Goal: Task Accomplishment & Management: Use online tool/utility

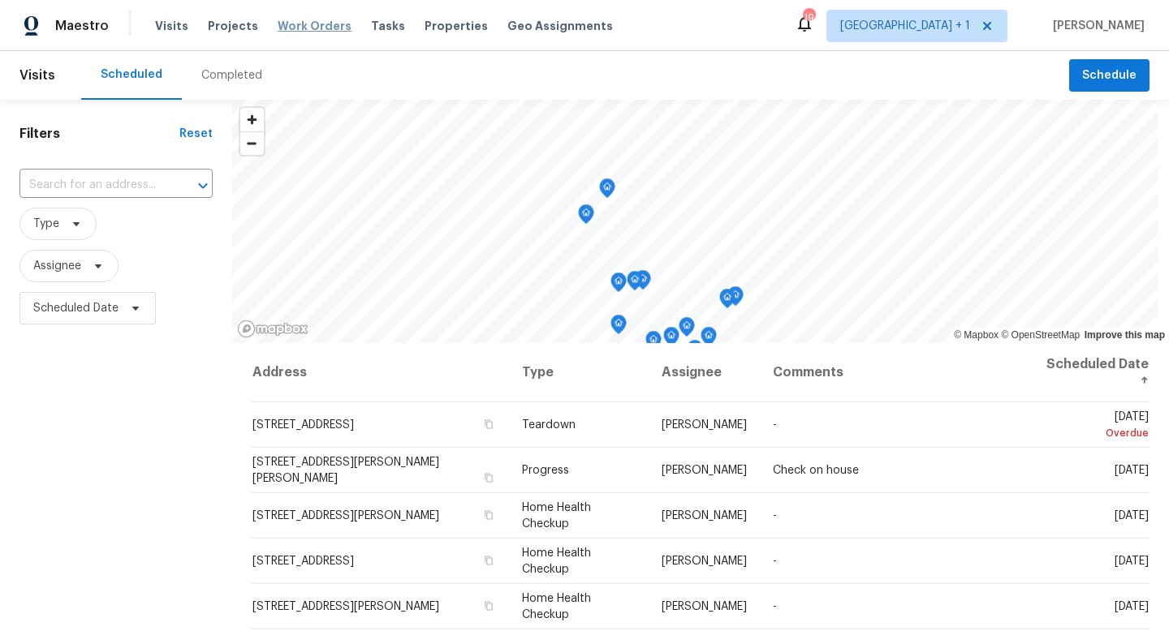
click at [321, 24] on span "Work Orders" at bounding box center [315, 26] width 74 height 16
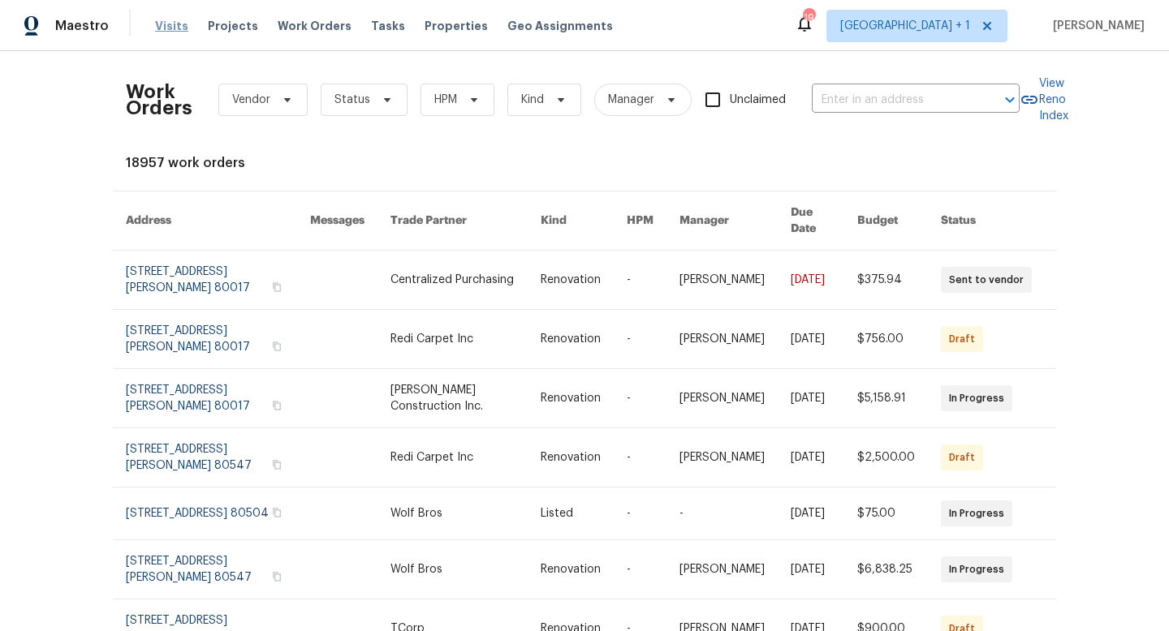
click at [165, 28] on span "Visits" at bounding box center [171, 26] width 33 height 16
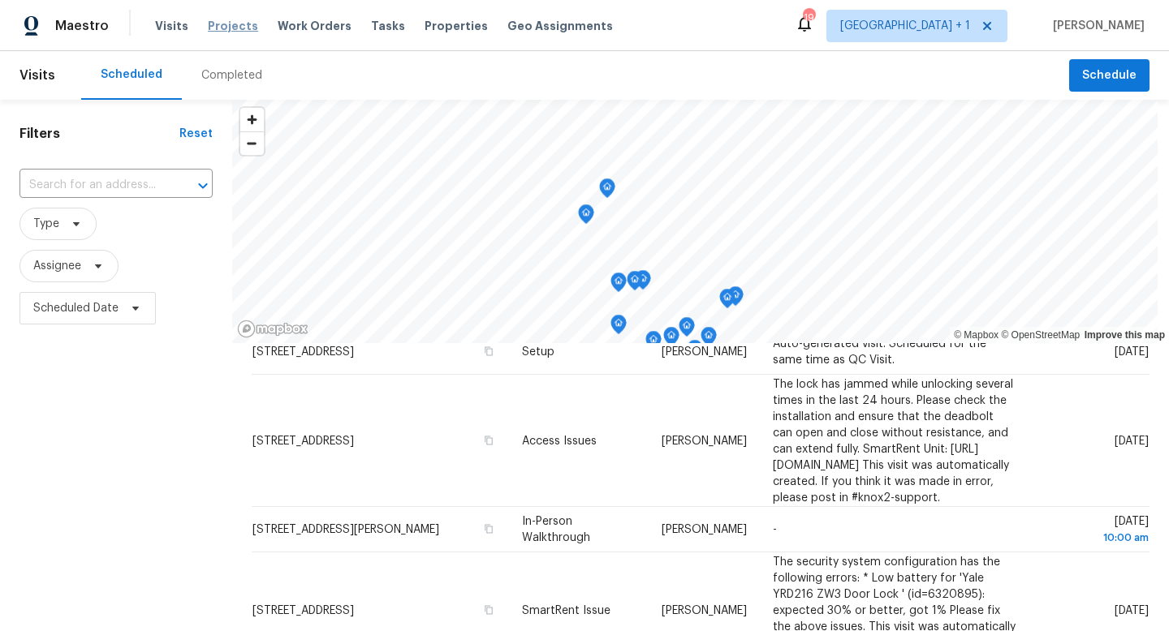
click at [234, 29] on span "Projects" at bounding box center [233, 26] width 50 height 16
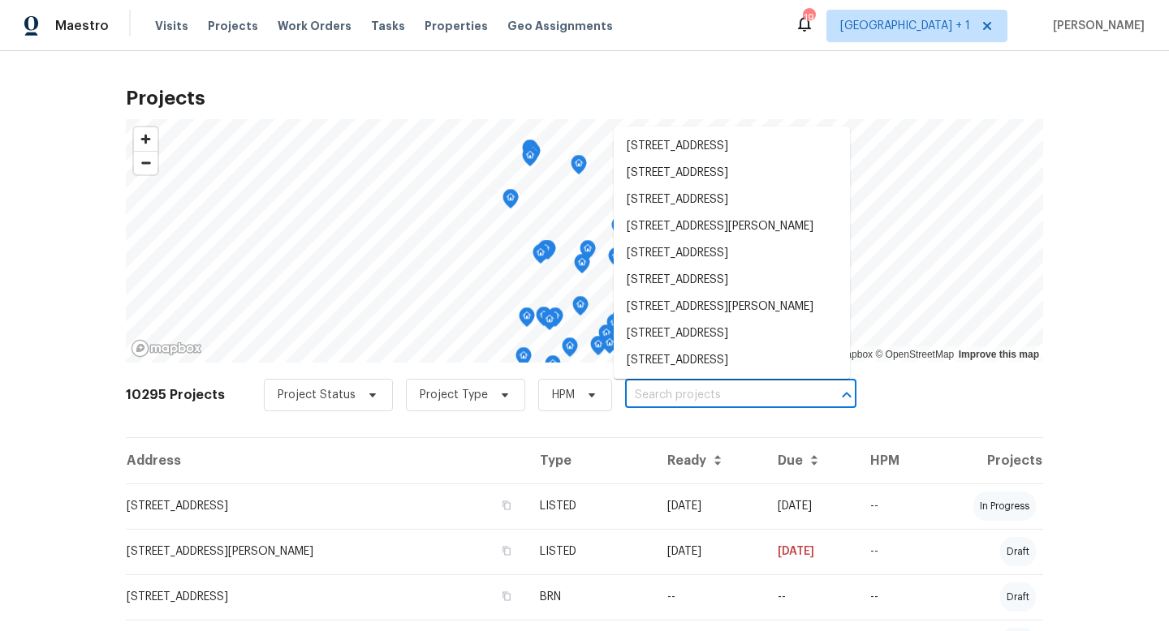
click at [713, 394] on input "text" at bounding box center [718, 395] width 186 height 25
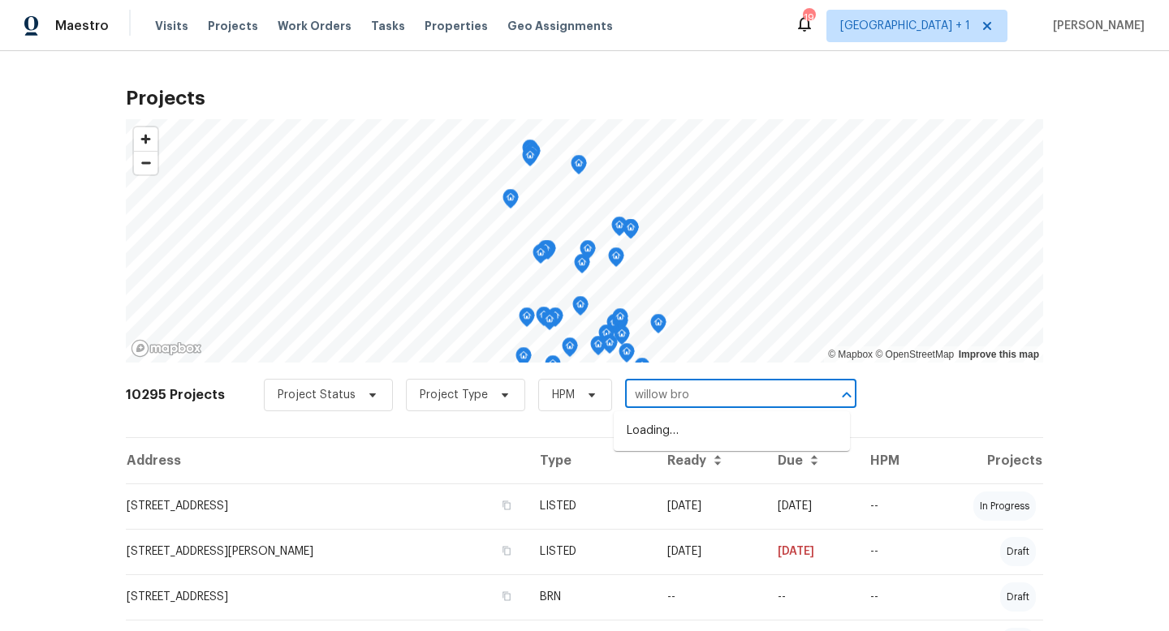
type input "willow broo"
click at [691, 471] on li "[STREET_ADDRESS]" at bounding box center [731, 458] width 236 height 27
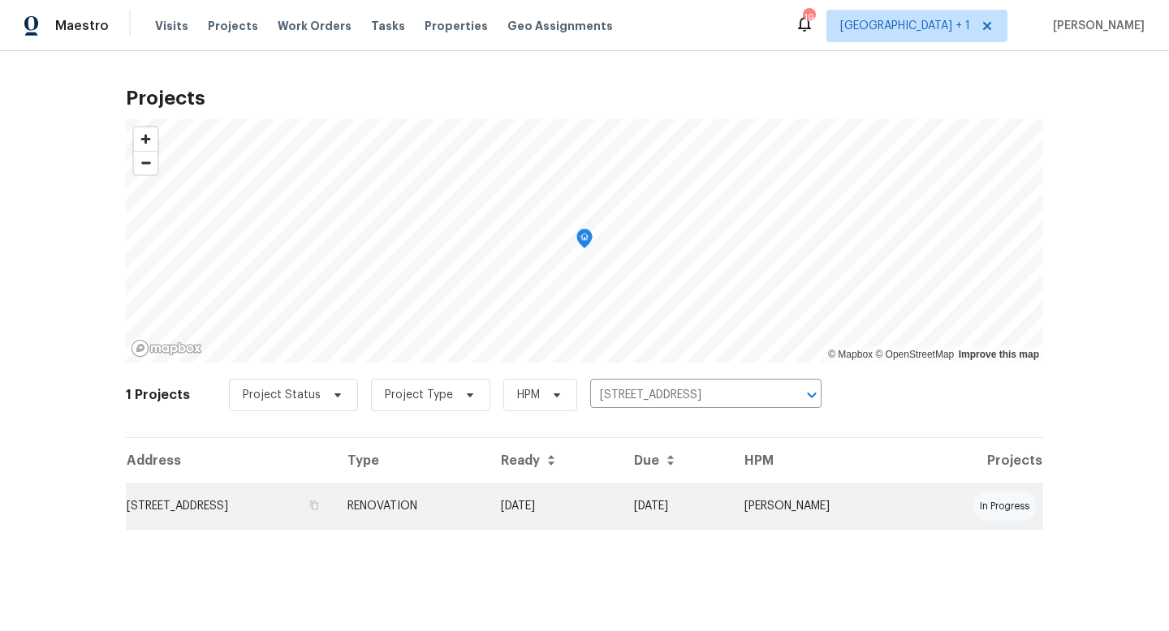
click at [488, 511] on td "RENOVATION" at bounding box center [410, 506] width 153 height 45
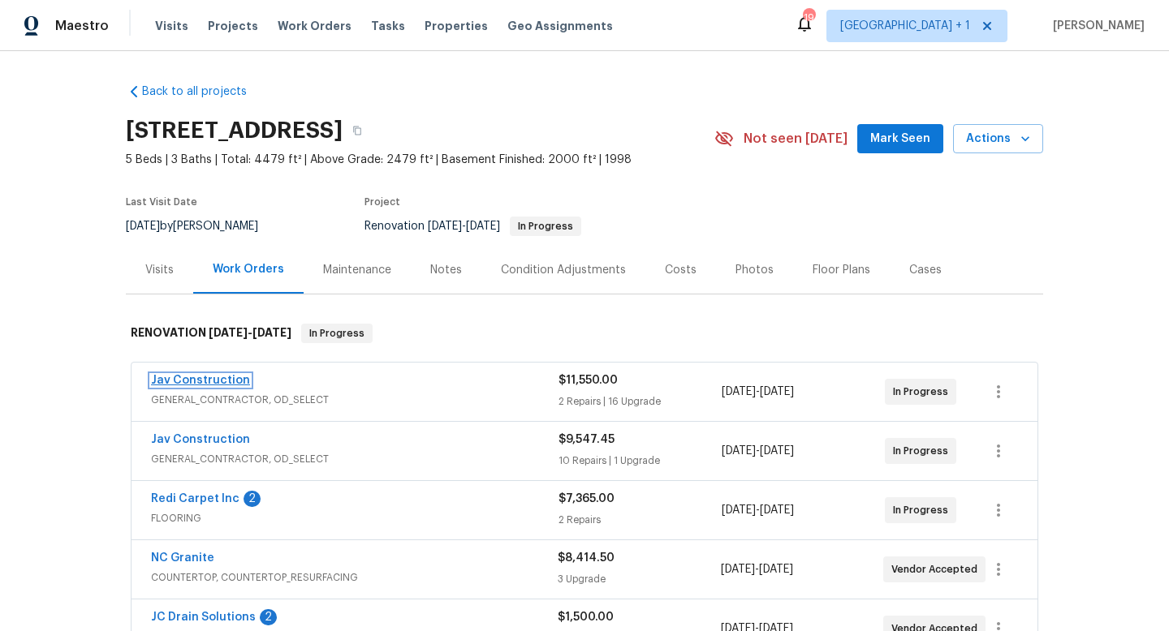
click at [231, 381] on link "Jav Construction" at bounding box center [200, 380] width 99 height 11
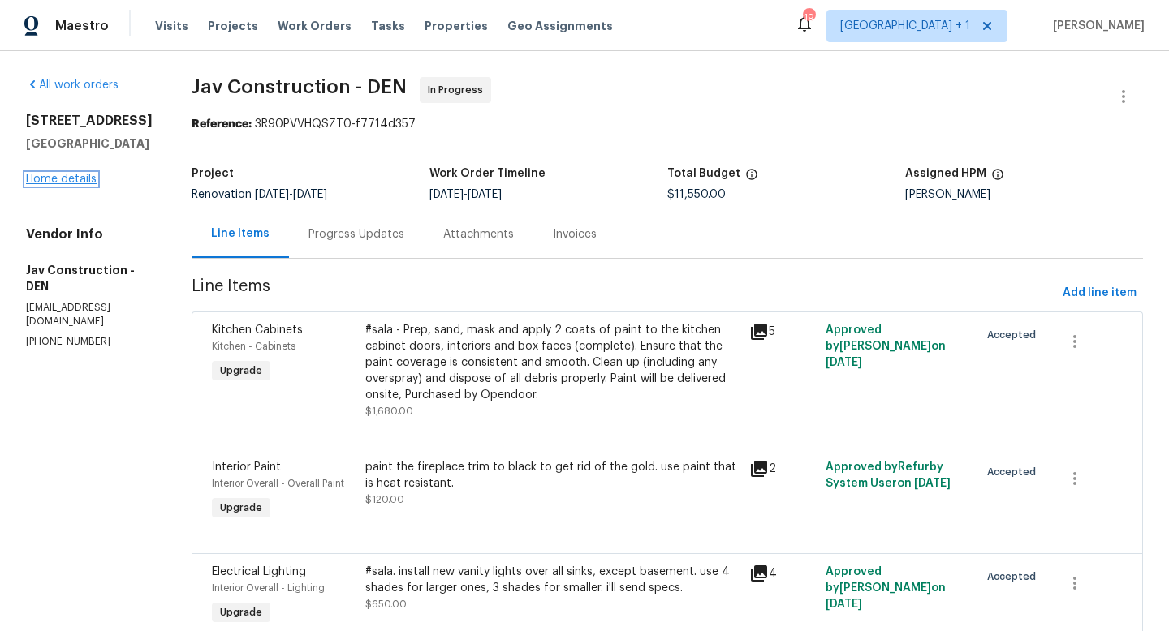
click at [80, 185] on link "Home details" at bounding box center [61, 179] width 71 height 11
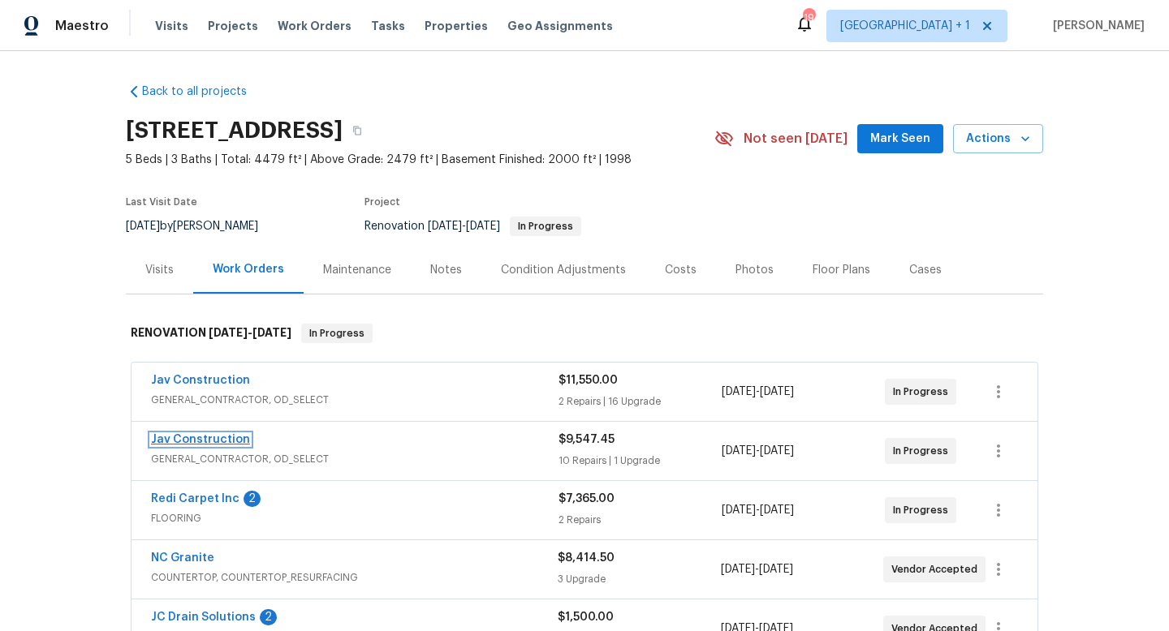
click at [217, 439] on link "Jav Construction" at bounding box center [200, 439] width 99 height 11
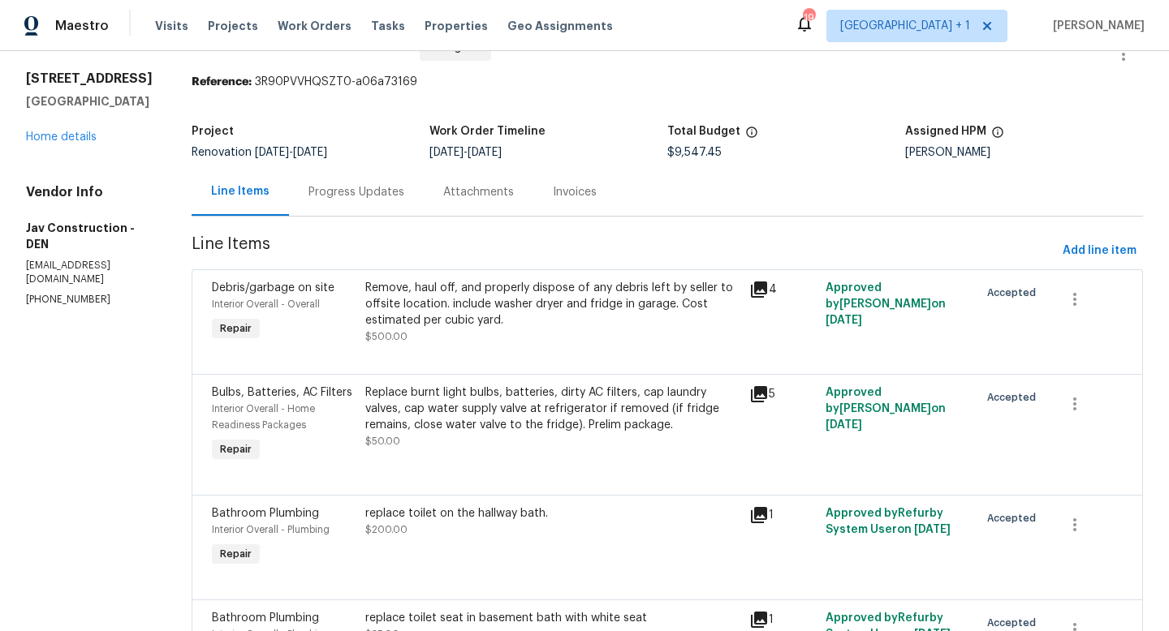
scroll to position [41, 0]
click at [72, 144] on link "Home details" at bounding box center [61, 137] width 71 height 11
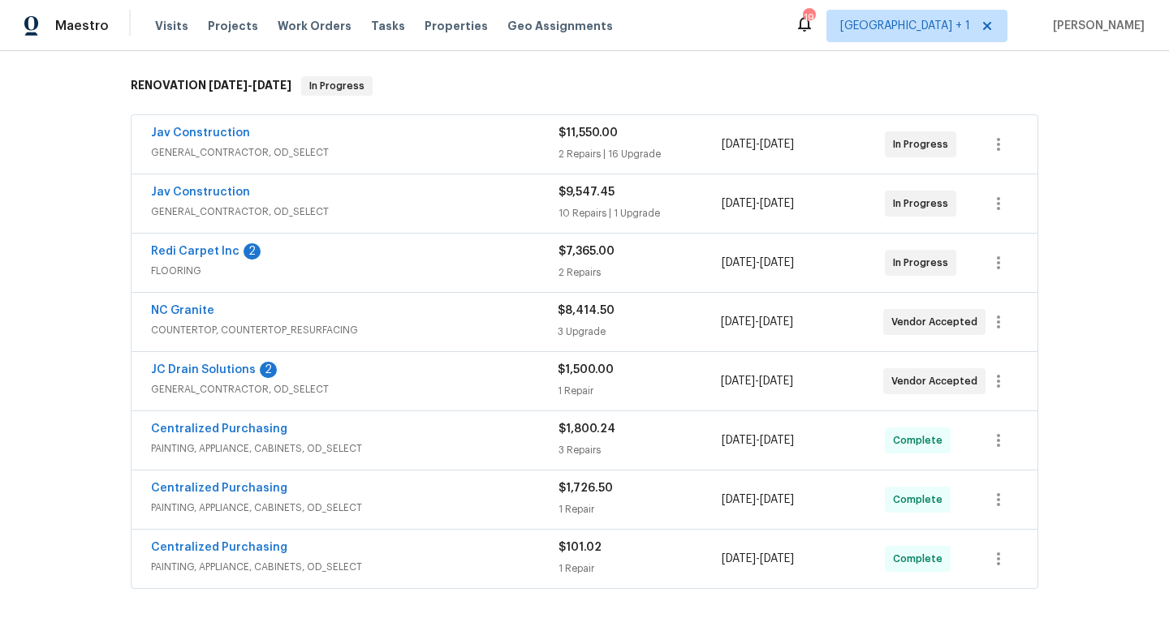
scroll to position [264, 0]
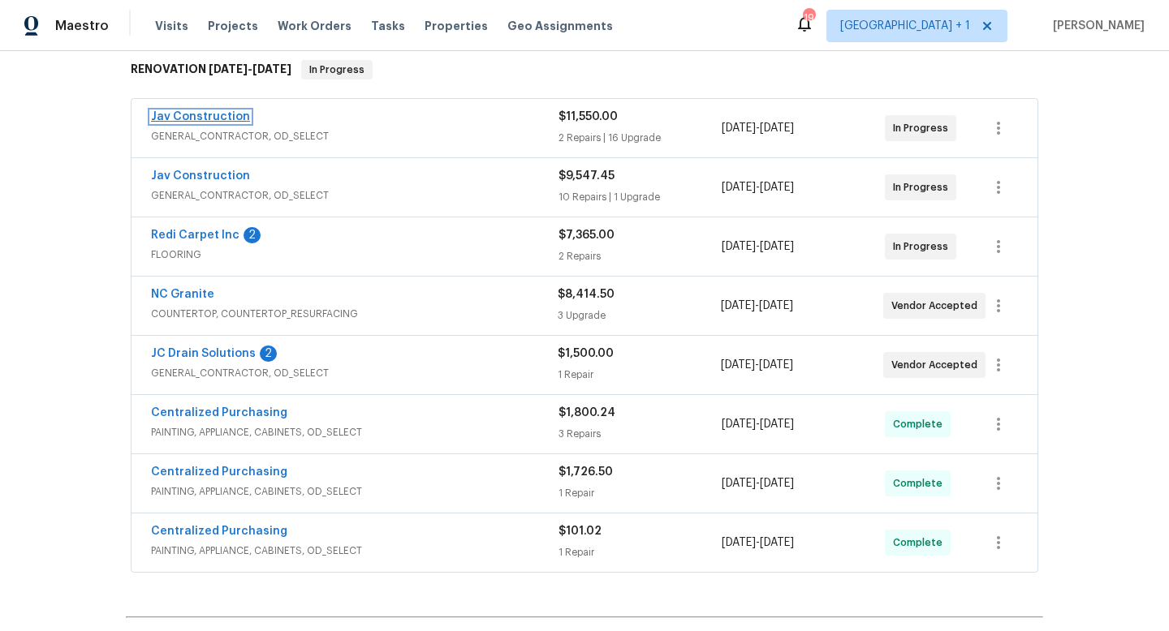
click at [200, 117] on link "Jav Construction" at bounding box center [200, 116] width 99 height 11
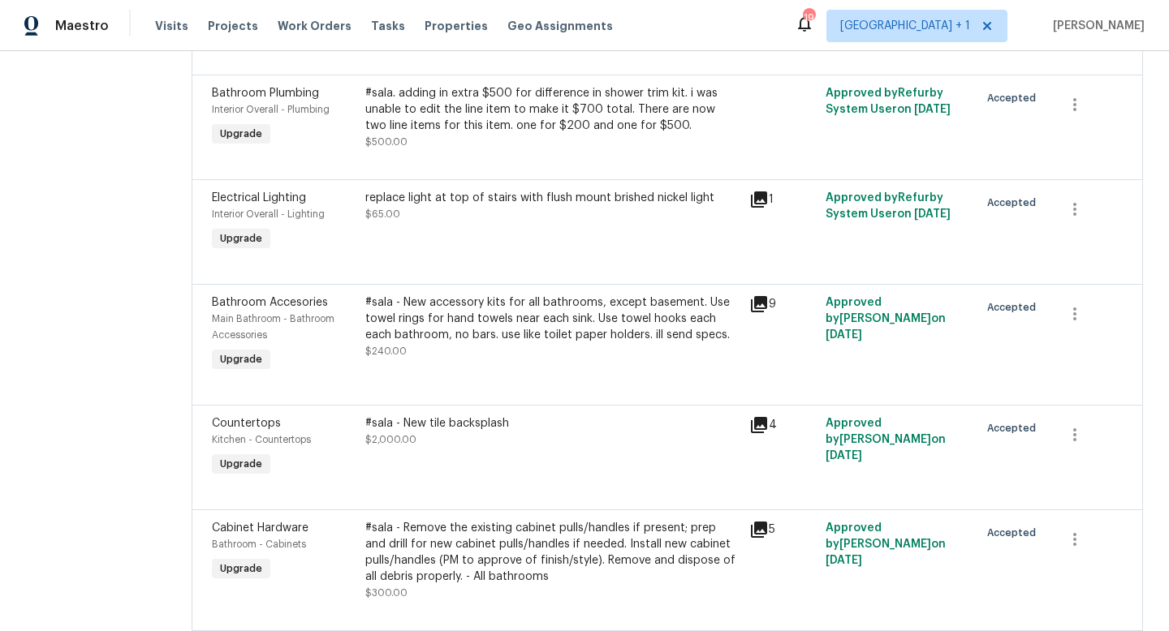
scroll to position [1336, 0]
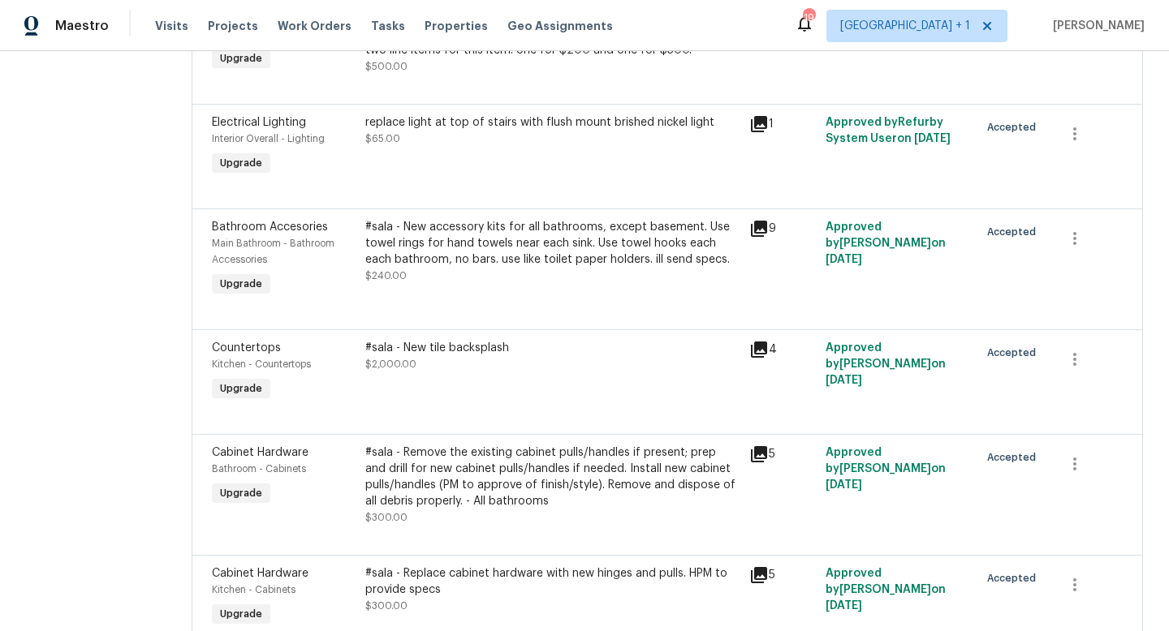
click at [497, 351] on div "#sala - New tile backsplash" at bounding box center [552, 348] width 374 height 16
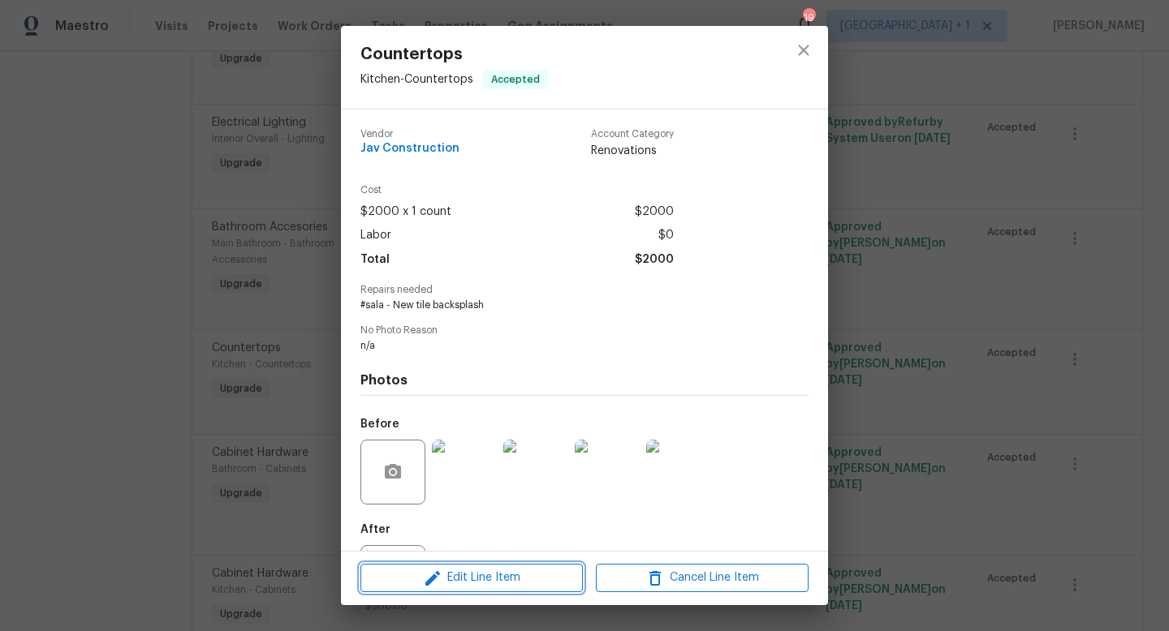
click at [506, 583] on span "Edit Line Item" at bounding box center [471, 578] width 213 height 20
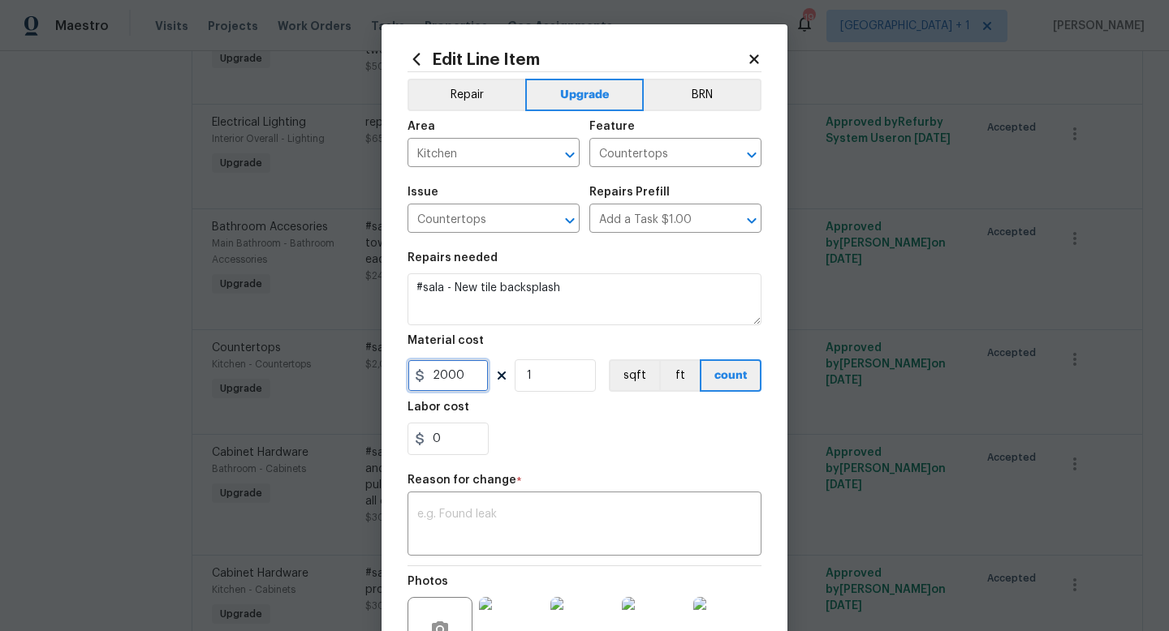
click at [467, 378] on input "2000" at bounding box center [447, 375] width 81 height 32
type input "1750"
click at [514, 524] on textarea at bounding box center [584, 526] width 334 height 34
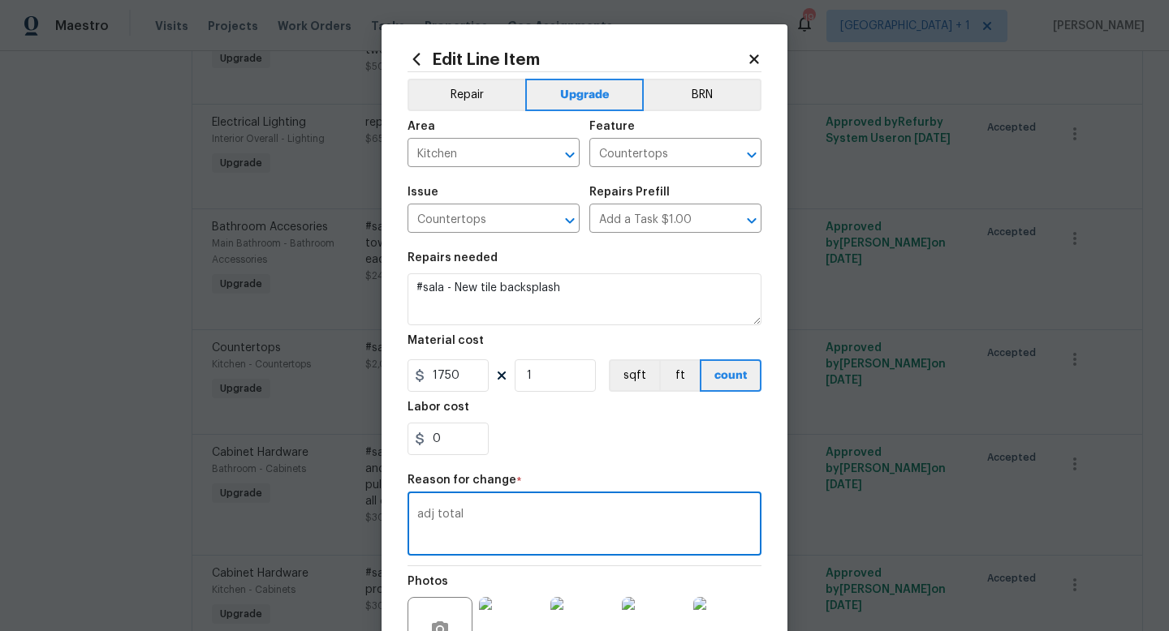
type textarea "adj total"
click at [598, 466] on div "Repair Upgrade BRN Area Kitchen ​ Feature Countertops ​ Issue Countertops ​ Rep…" at bounding box center [584, 387] width 354 height 631
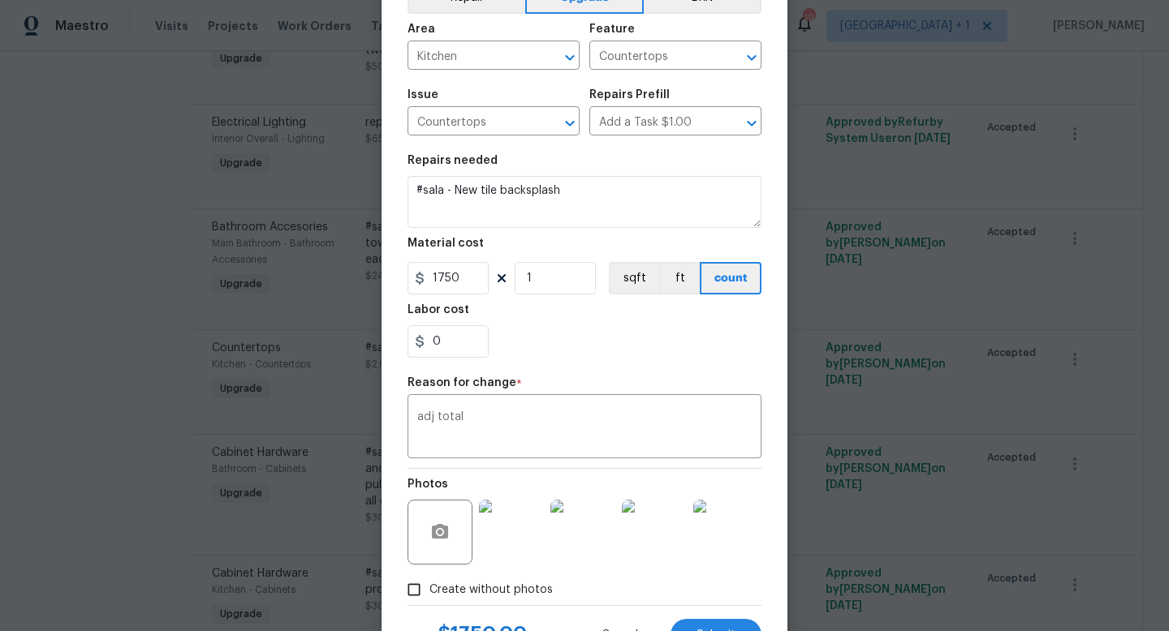
scroll to position [169, 0]
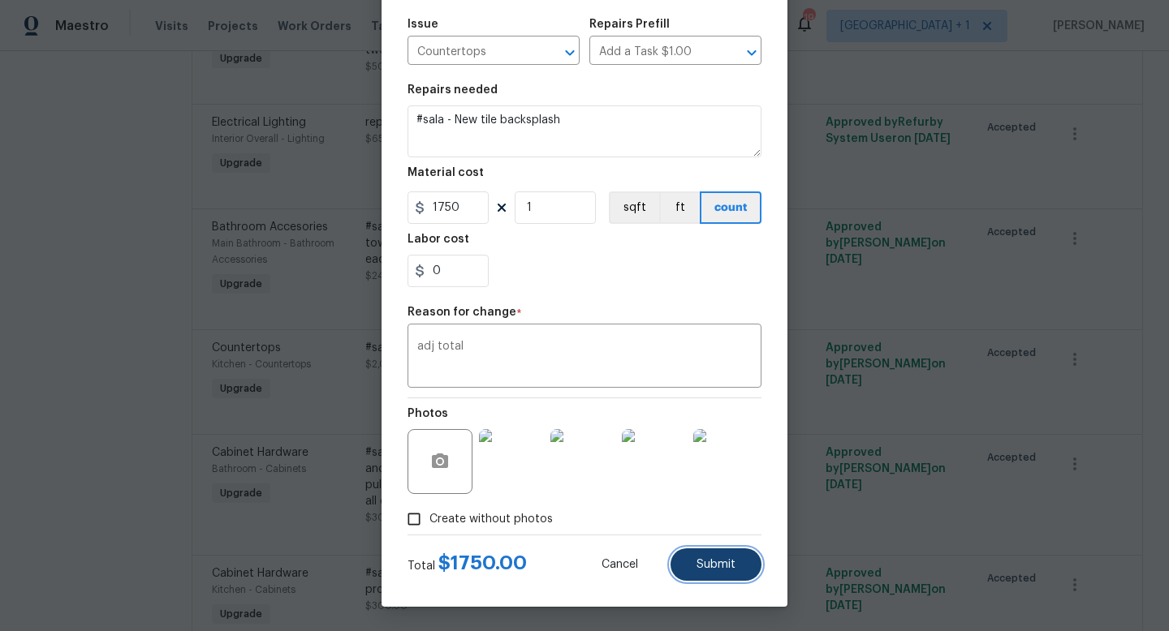
click at [698, 564] on span "Submit" at bounding box center [715, 565] width 39 height 12
type input "2000"
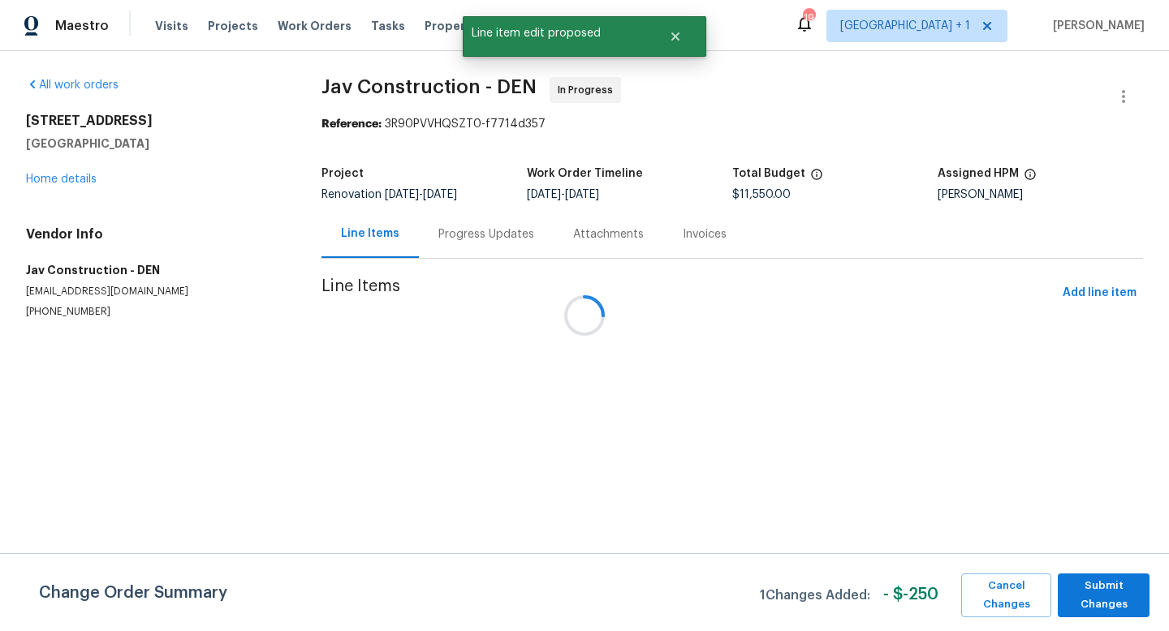
scroll to position [0, 0]
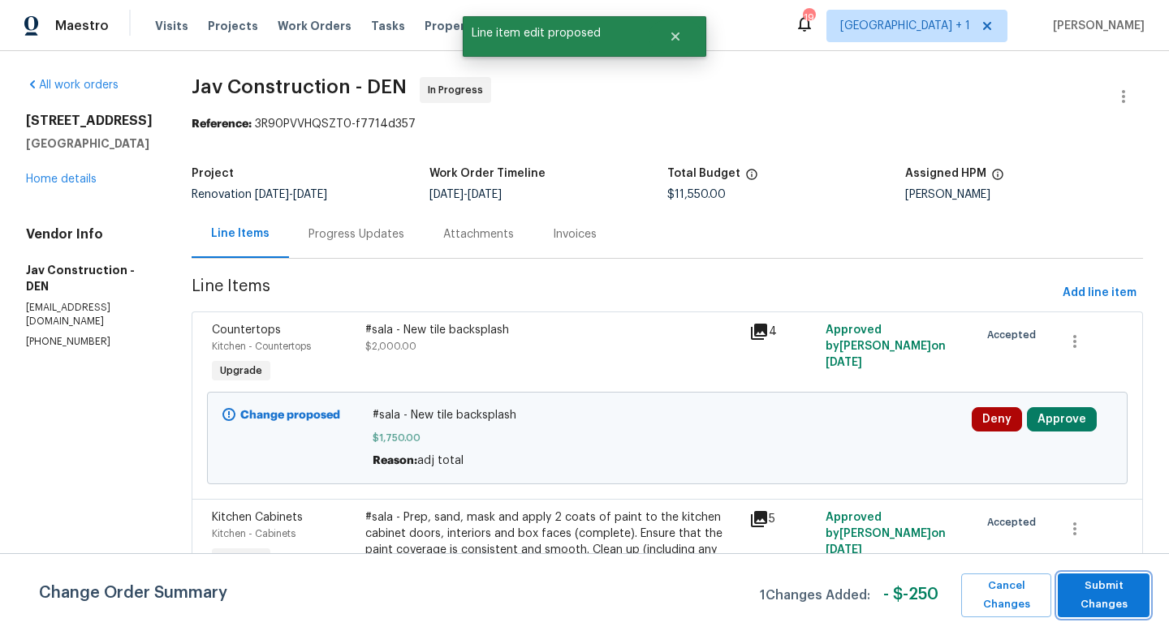
click at [1109, 597] on span "Submit Changes" at bounding box center [1102, 595] width 75 height 37
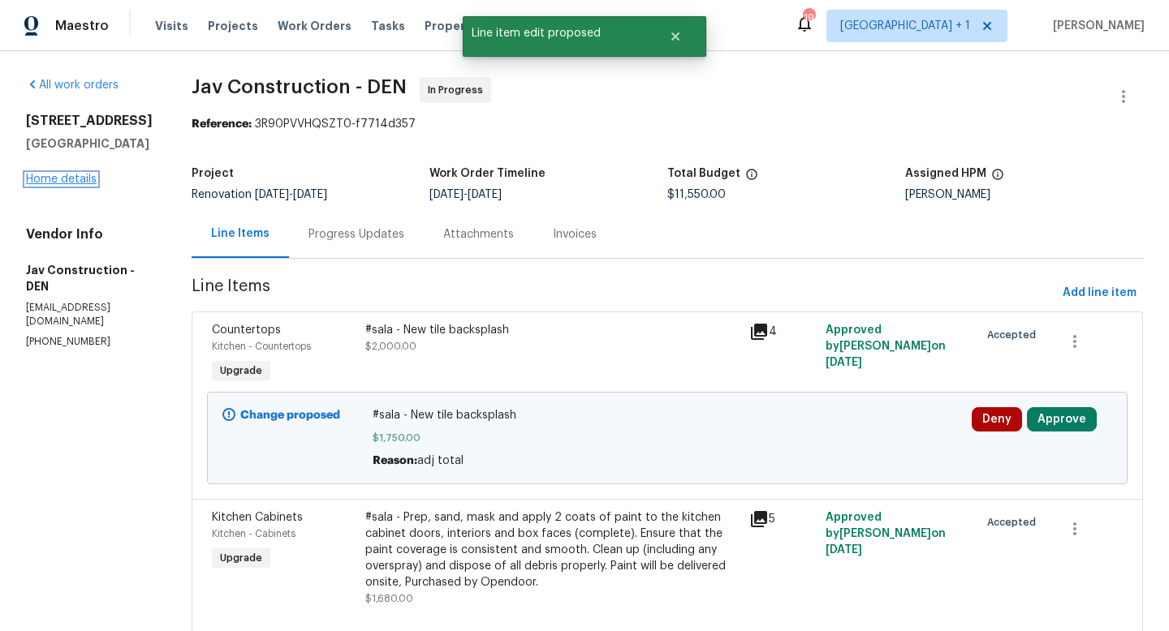
click at [58, 185] on link "Home details" at bounding box center [61, 179] width 71 height 11
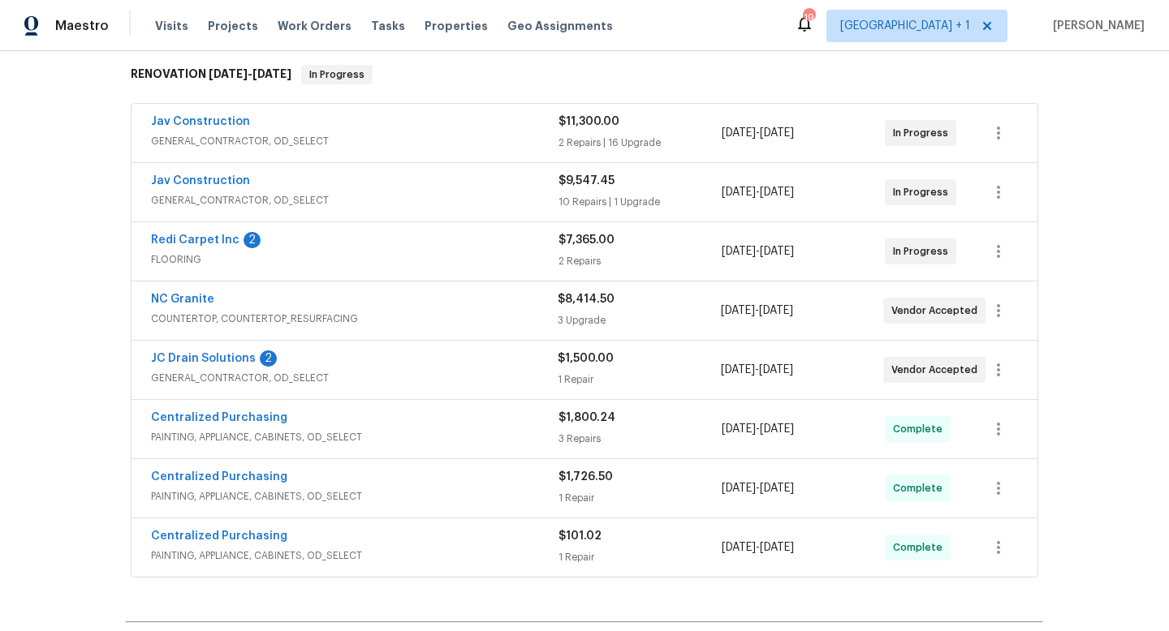
scroll to position [260, 0]
click at [223, 359] on link "JC Drain Solutions" at bounding box center [203, 357] width 105 height 11
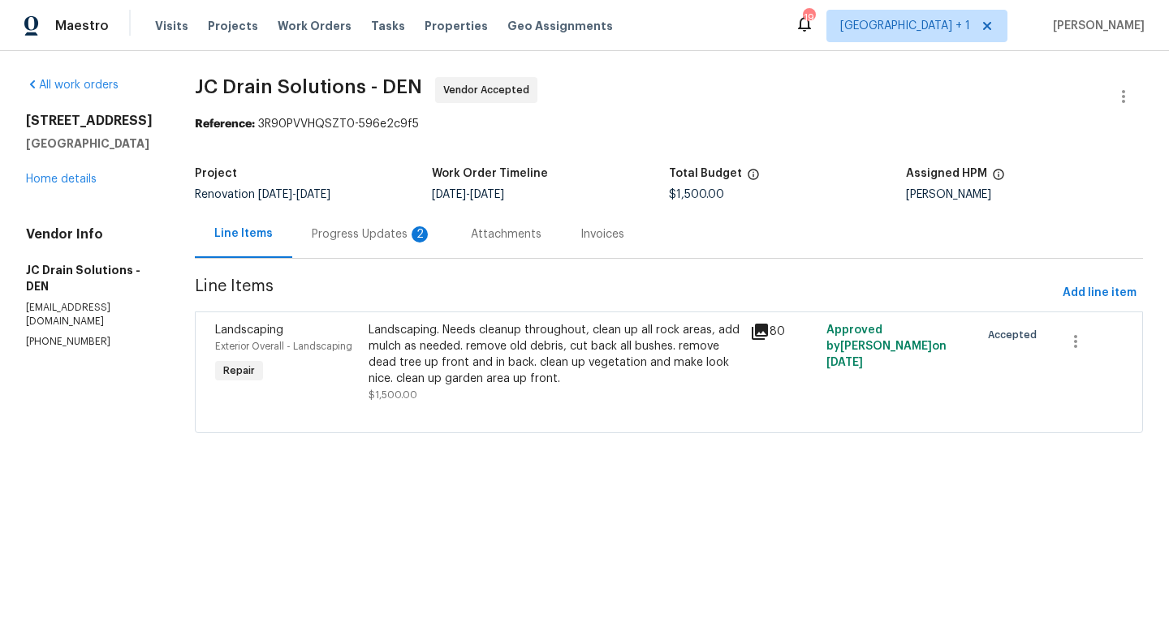
click at [558, 349] on div "Landscaping. Needs cleanup throughout, clean up all rock areas, add mulch as ne…" at bounding box center [554, 354] width 372 height 65
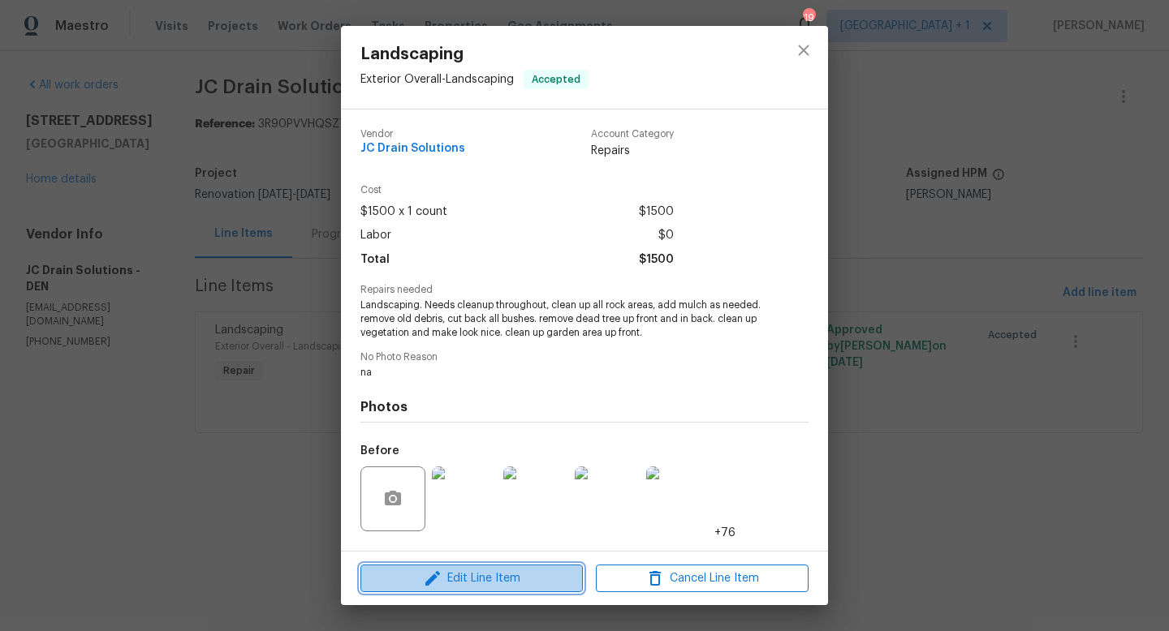
click at [499, 583] on span "Edit Line Item" at bounding box center [471, 579] width 213 height 20
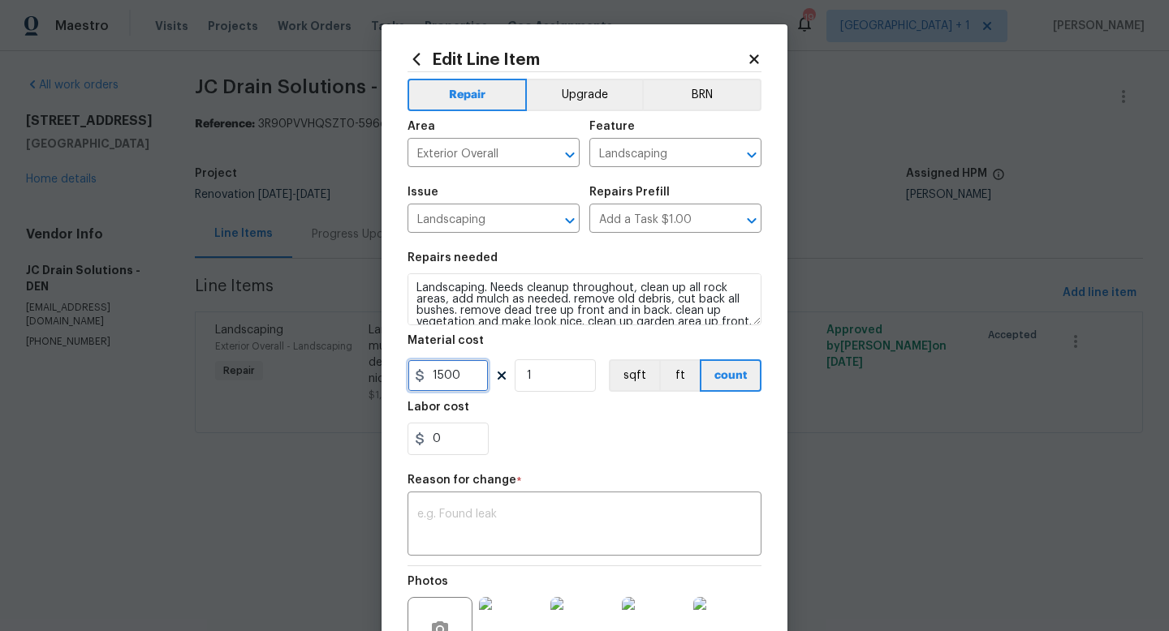
click at [474, 383] on input "1500" at bounding box center [447, 375] width 81 height 32
type input "9500"
click at [497, 527] on textarea at bounding box center [584, 526] width 334 height 34
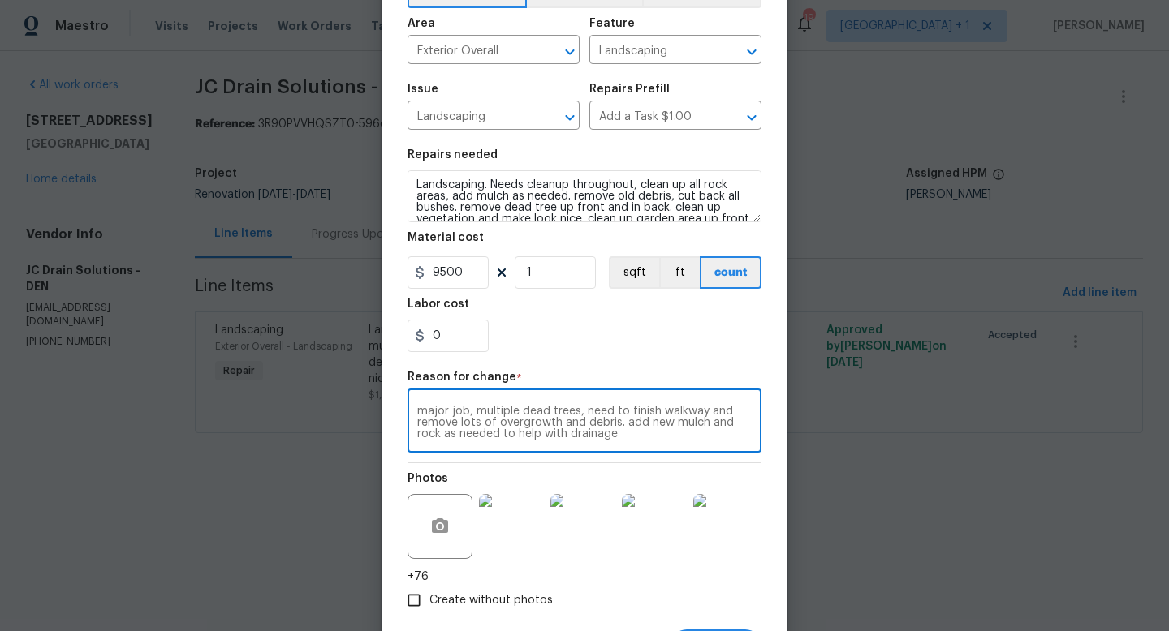
scroll to position [185, 0]
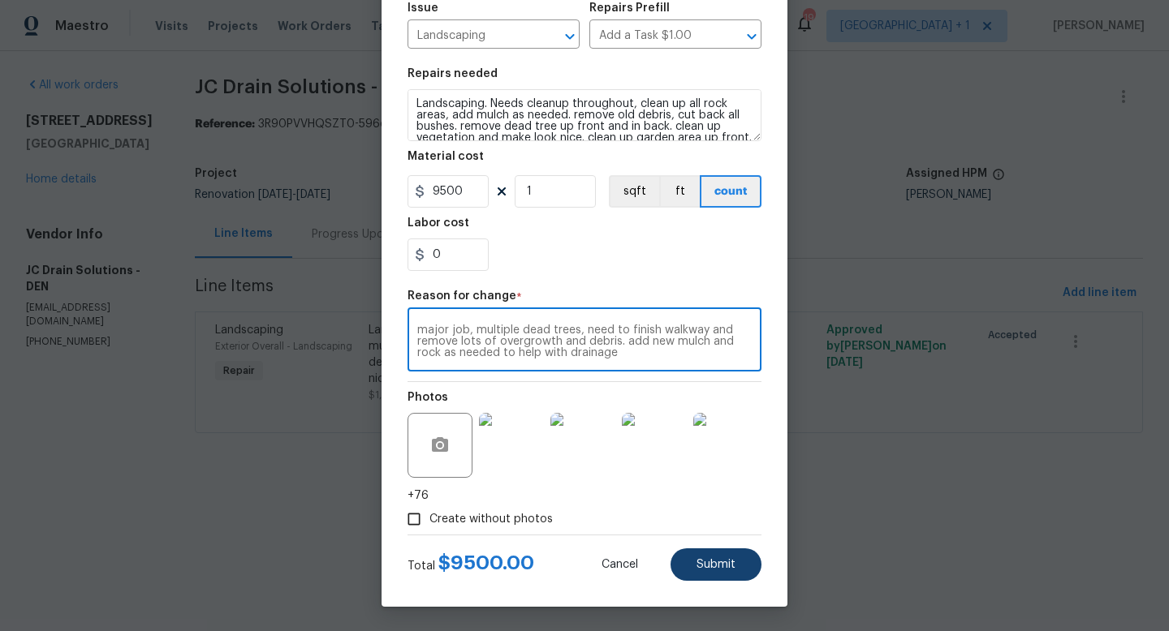
type textarea "major job, multiple dead trees, need to finish walkway and remove lots of overg…"
click at [707, 560] on span "Submit" at bounding box center [715, 565] width 39 height 12
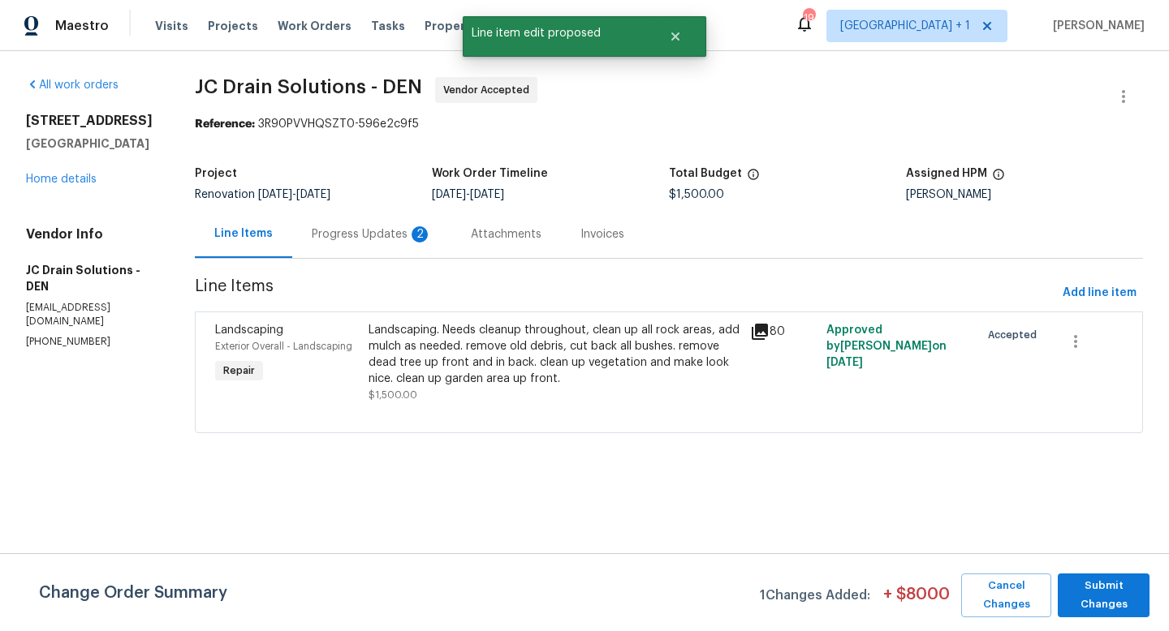
scroll to position [0, 0]
click at [1089, 591] on span "Submit Changes" at bounding box center [1102, 595] width 75 height 37
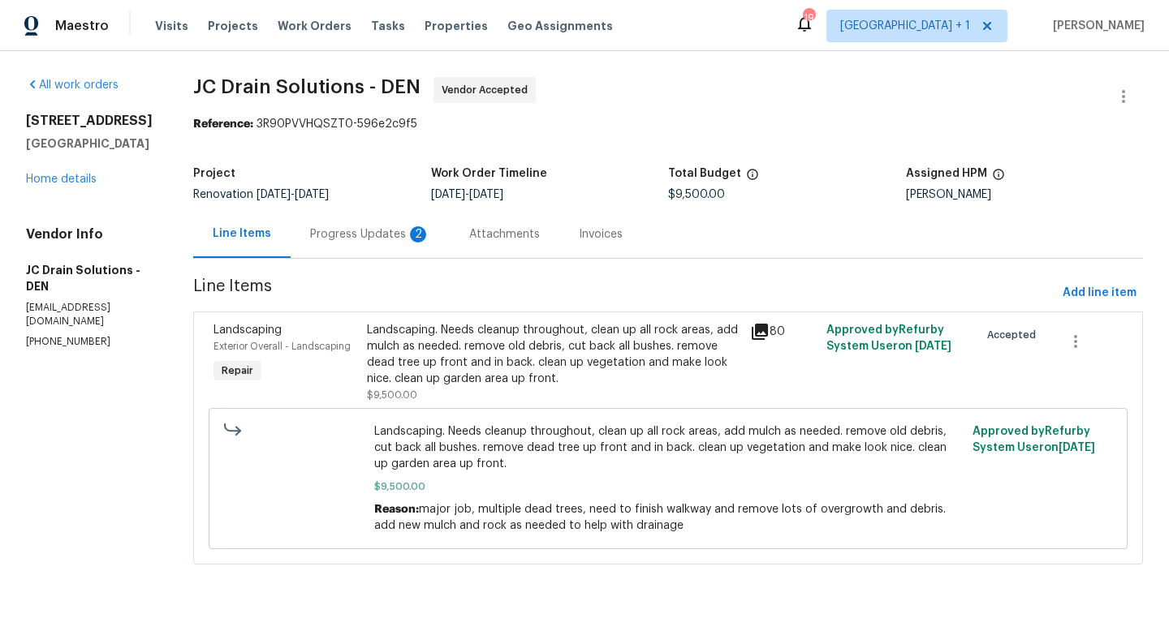
click at [768, 329] on icon at bounding box center [759, 332] width 16 height 16
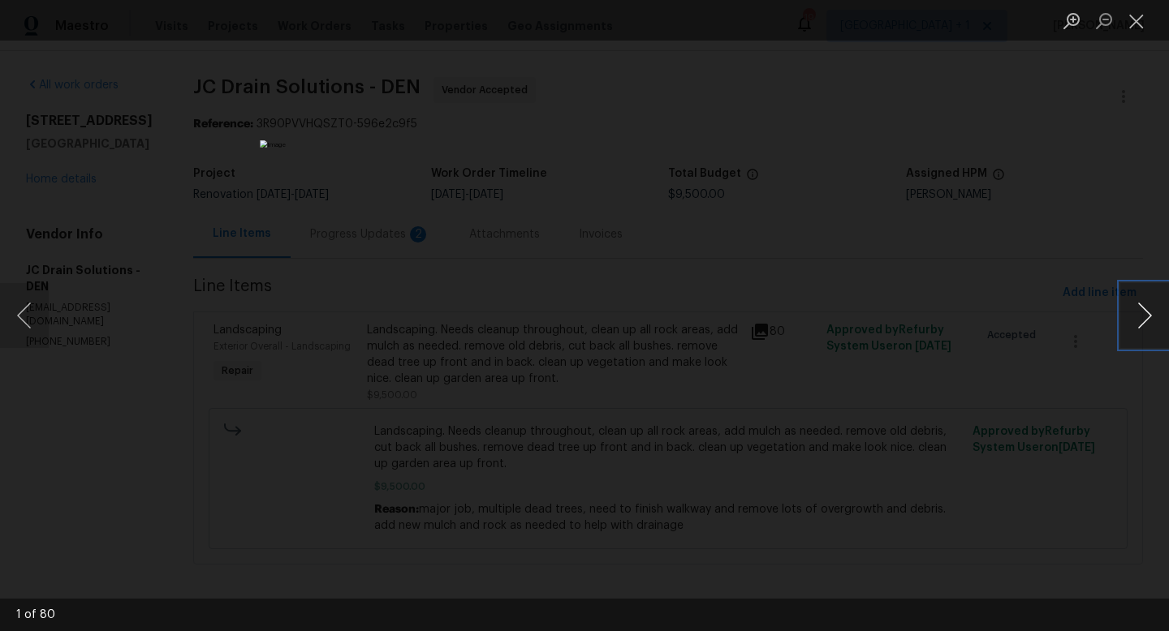
click at [1143, 312] on button "Next image" at bounding box center [1144, 315] width 49 height 65
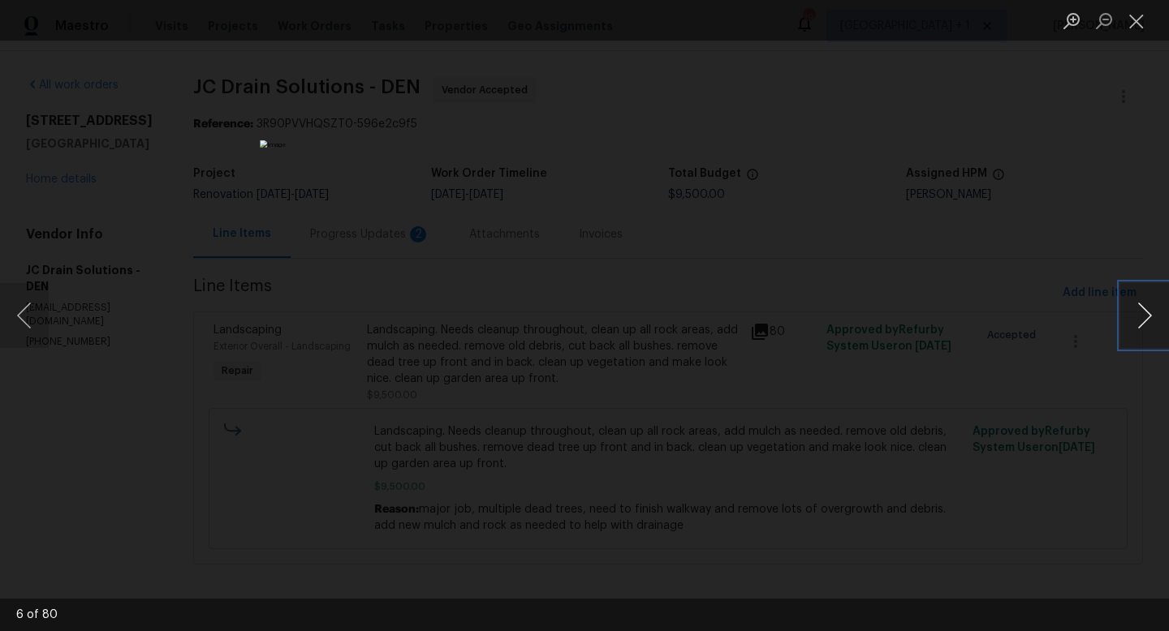
click at [1143, 312] on button "Next image" at bounding box center [1144, 315] width 49 height 65
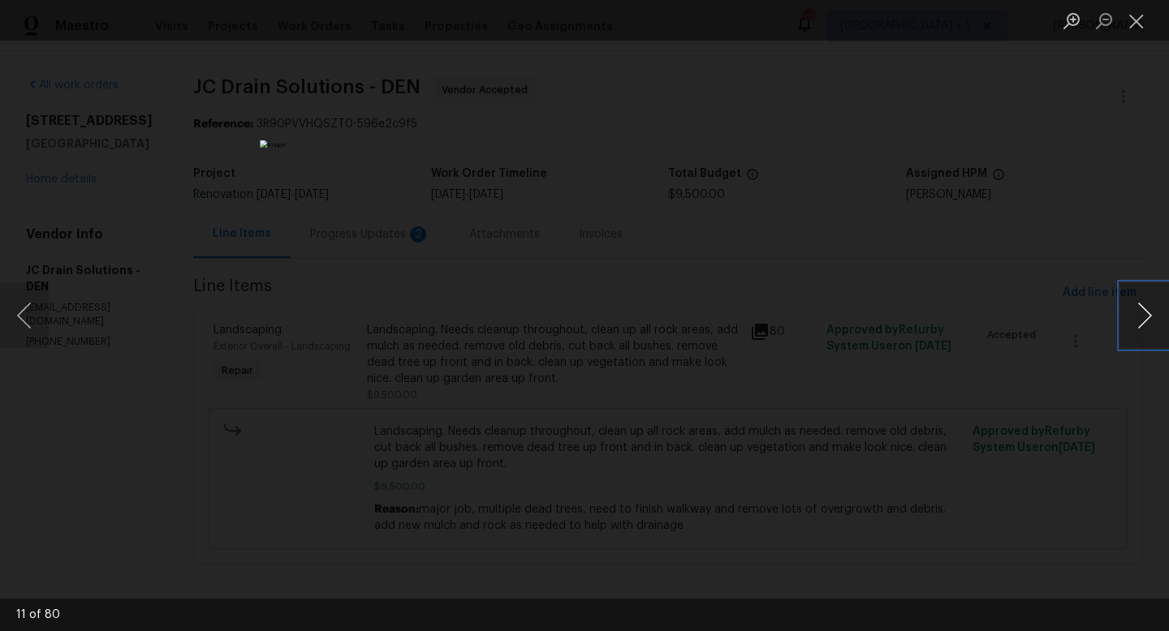
click at [1143, 312] on button "Next image" at bounding box center [1144, 315] width 49 height 65
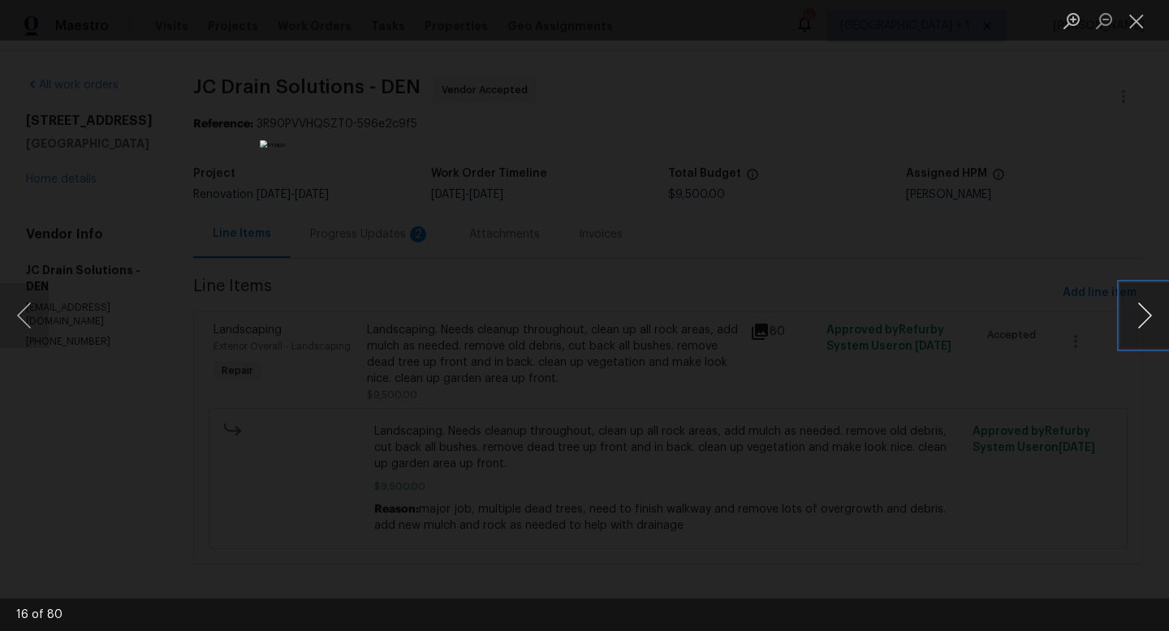
click at [1143, 312] on button "Next image" at bounding box center [1144, 315] width 49 height 65
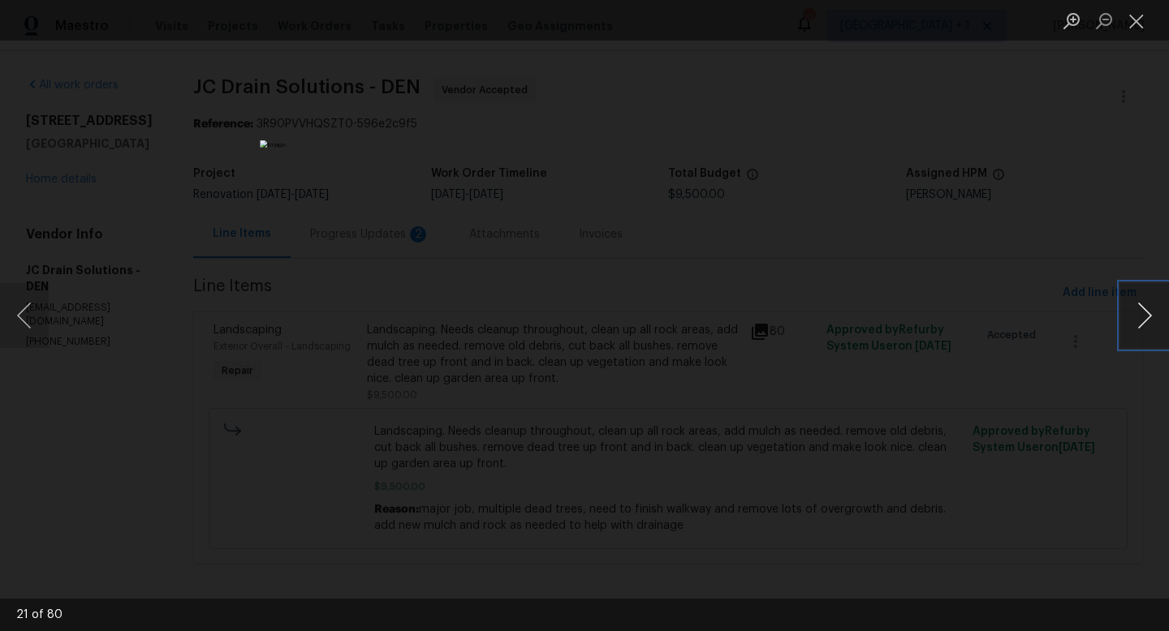
click at [1143, 312] on button "Next image" at bounding box center [1144, 315] width 49 height 65
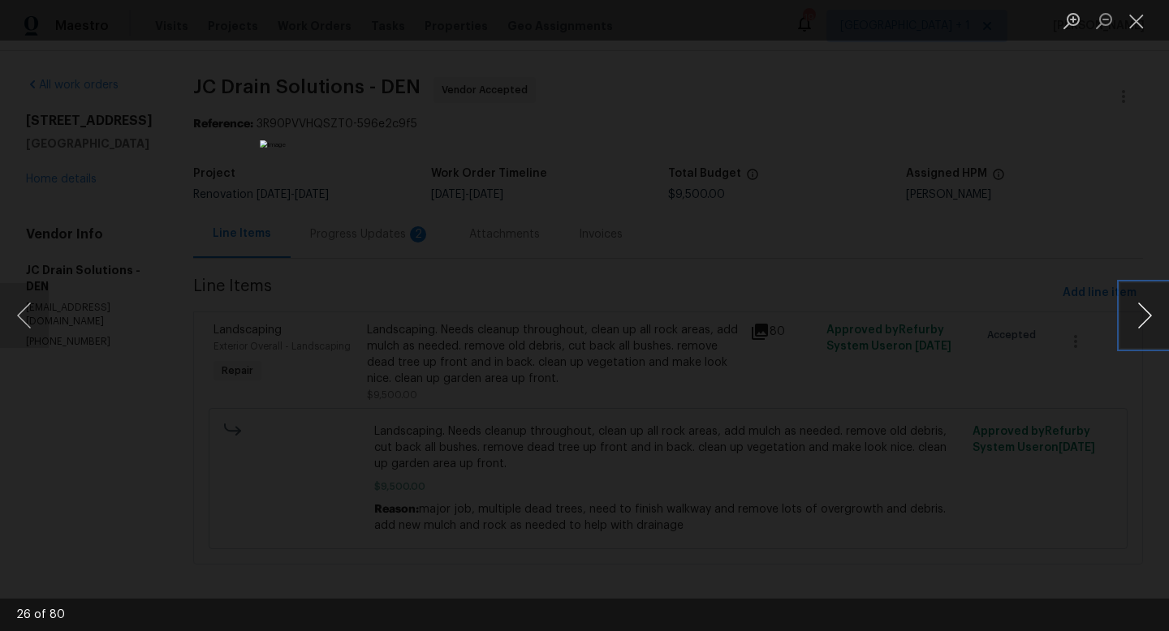
click at [1143, 312] on button "Next image" at bounding box center [1144, 315] width 49 height 65
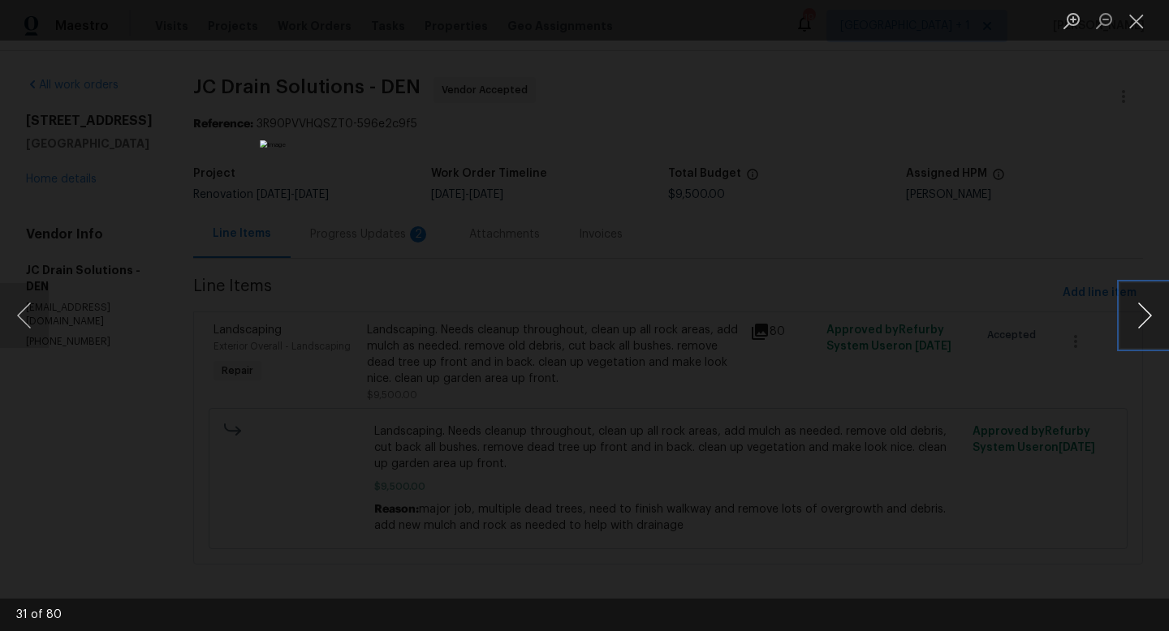
click at [1143, 312] on button "Next image" at bounding box center [1144, 315] width 49 height 65
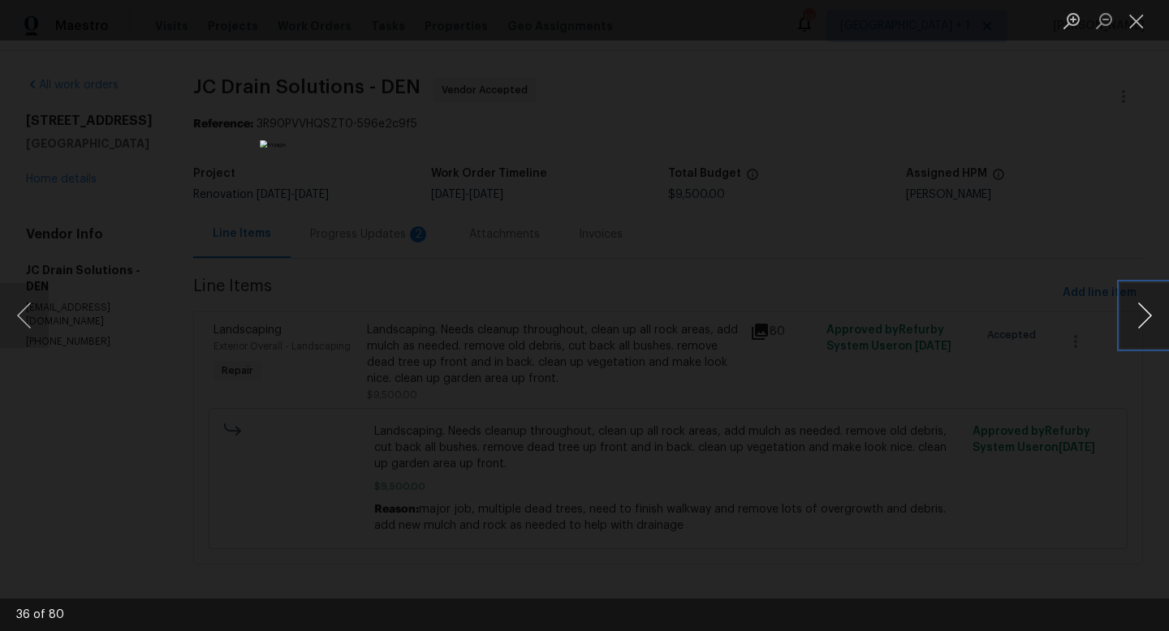
click at [1143, 312] on button "Next image" at bounding box center [1144, 315] width 49 height 65
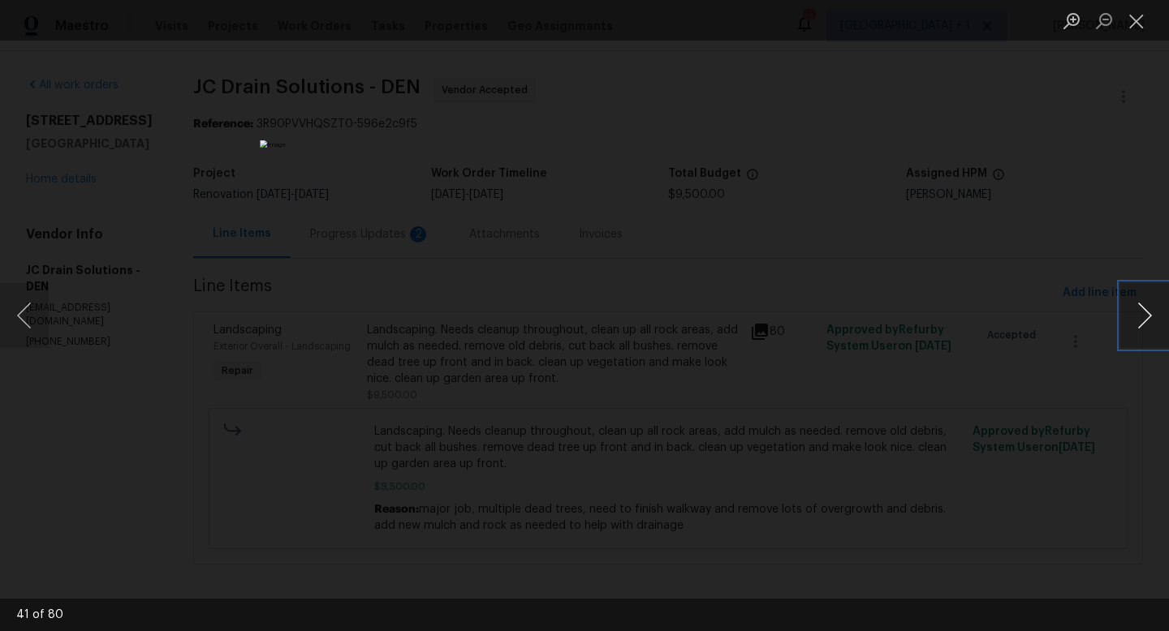
click at [1143, 312] on button "Next image" at bounding box center [1144, 315] width 49 height 65
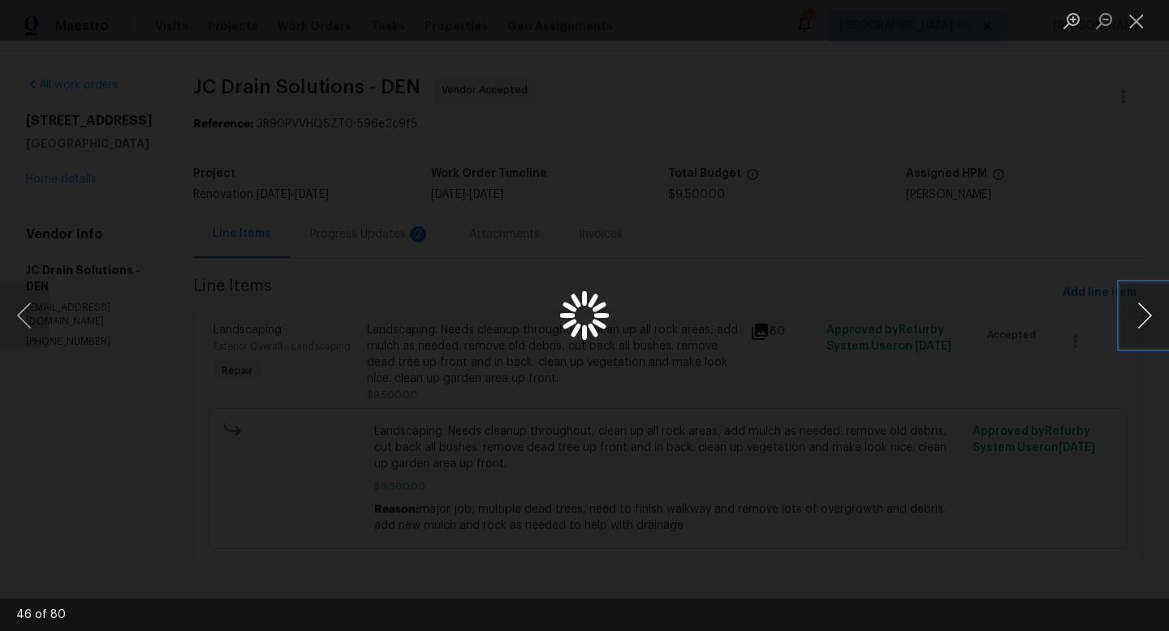
click at [1143, 312] on button "Next image" at bounding box center [1144, 315] width 49 height 65
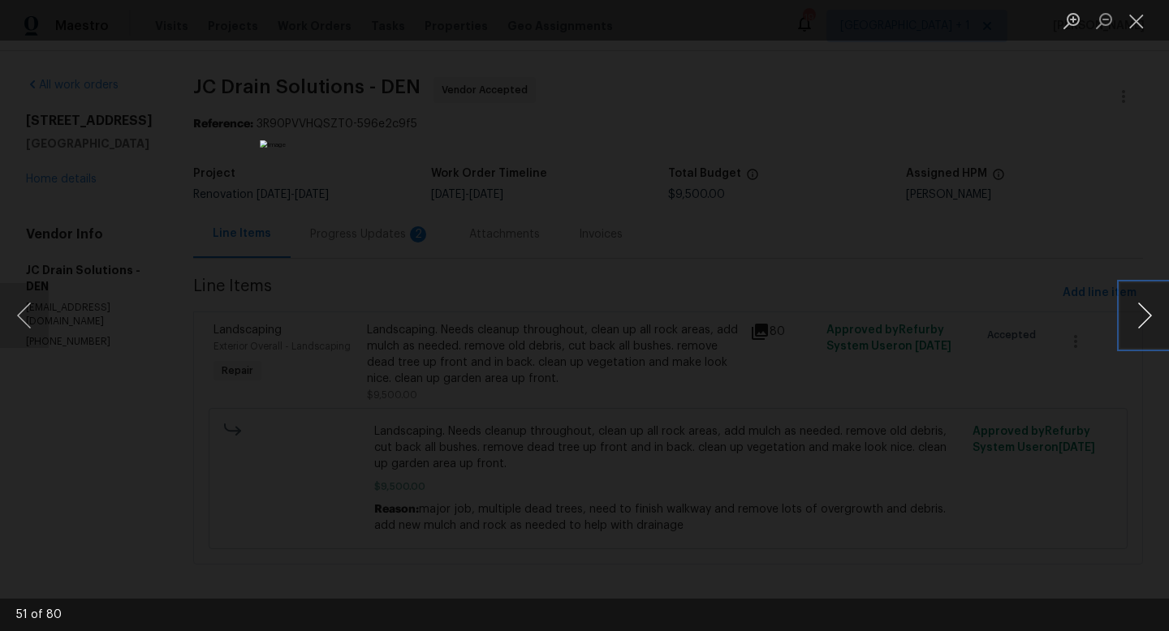
click at [1143, 312] on button "Next image" at bounding box center [1144, 315] width 49 height 65
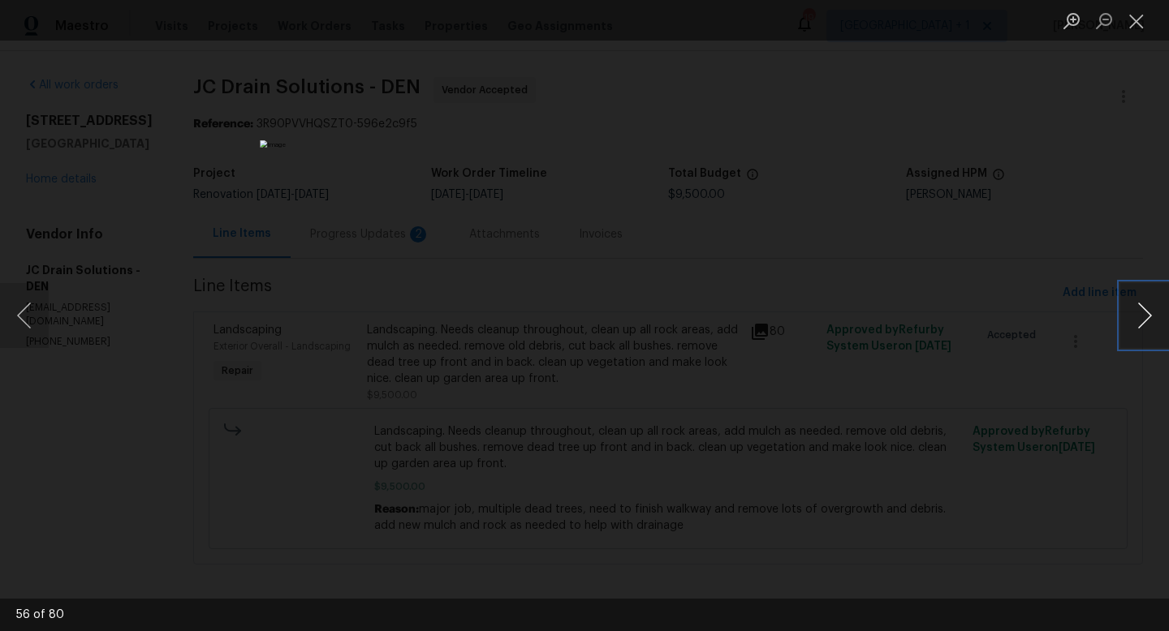
click at [1143, 312] on button "Next image" at bounding box center [1144, 315] width 49 height 65
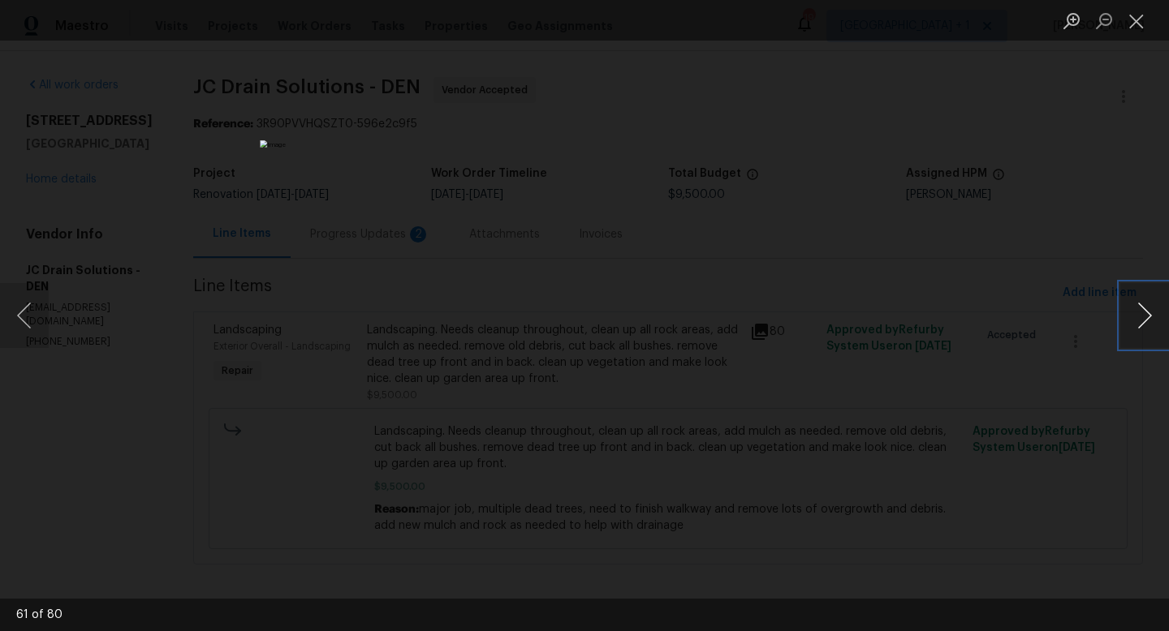
click at [1143, 312] on button "Next image" at bounding box center [1144, 315] width 49 height 65
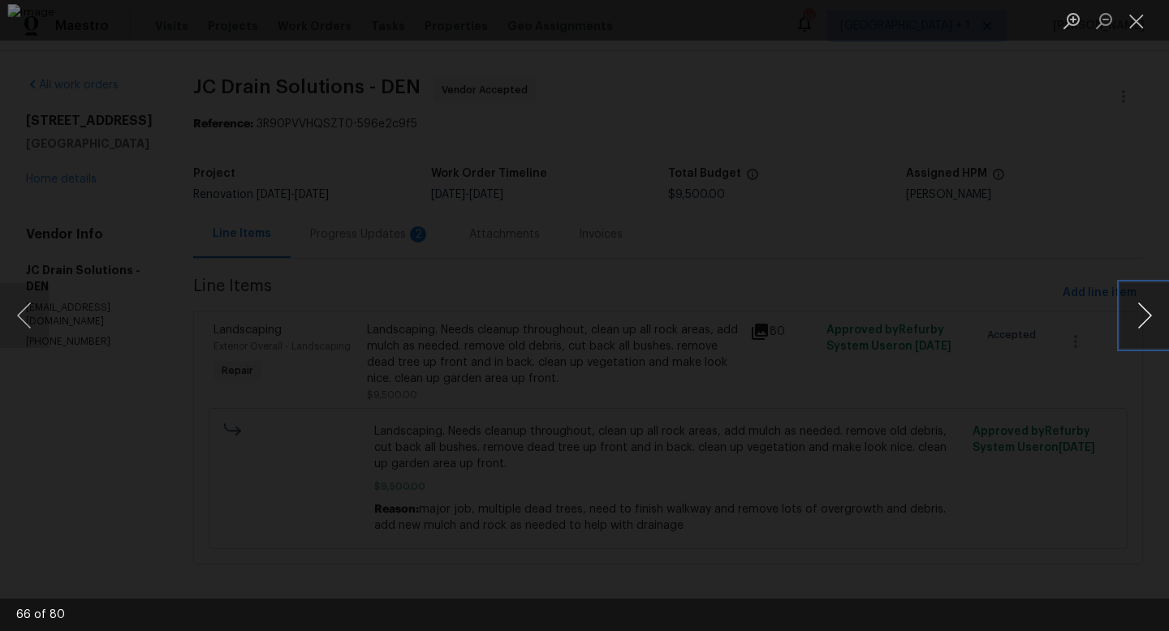
click at [1143, 312] on button "Next image" at bounding box center [1144, 315] width 49 height 65
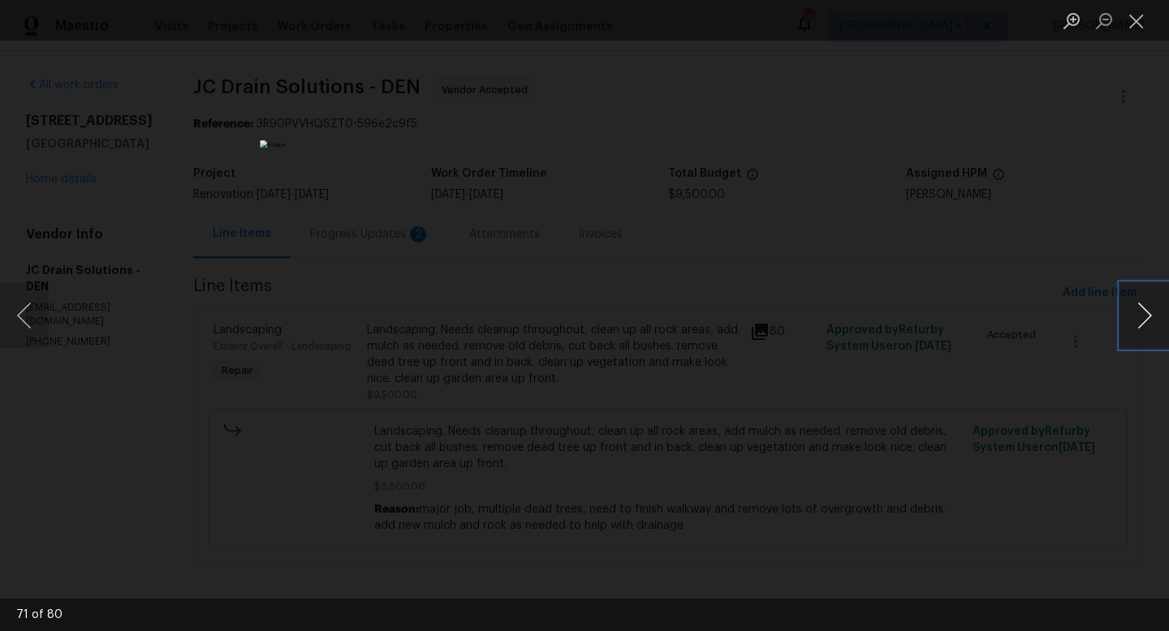
click at [1143, 312] on button "Next image" at bounding box center [1144, 315] width 49 height 65
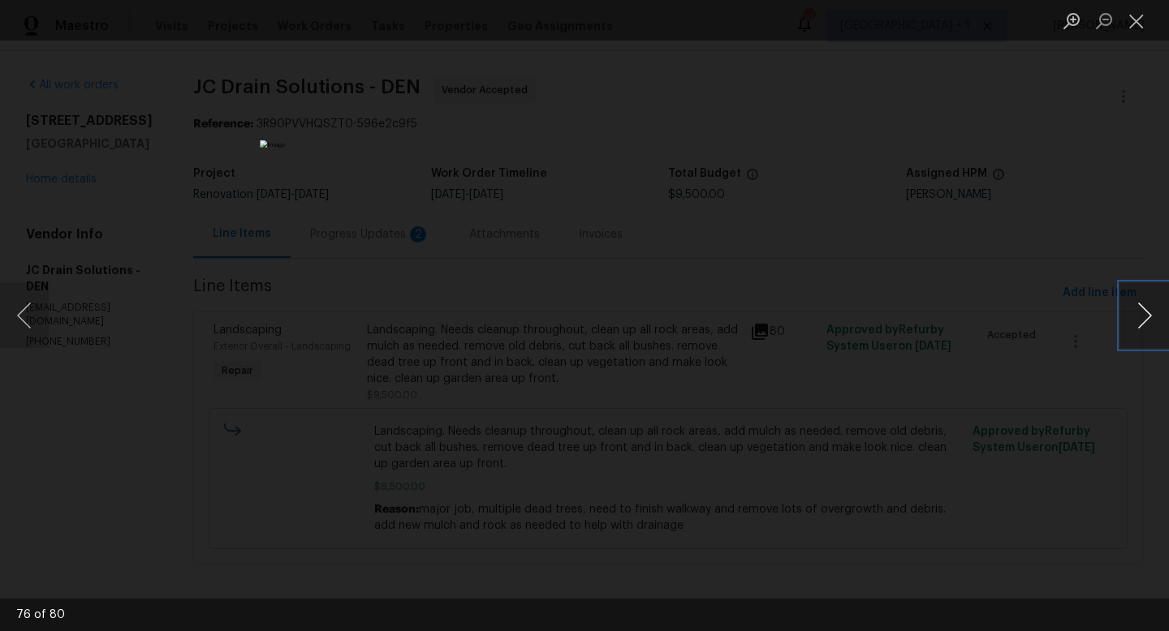
click at [1143, 312] on button "Next image" at bounding box center [1144, 315] width 49 height 65
click at [1133, 25] on button "Close lightbox" at bounding box center [1136, 20] width 32 height 28
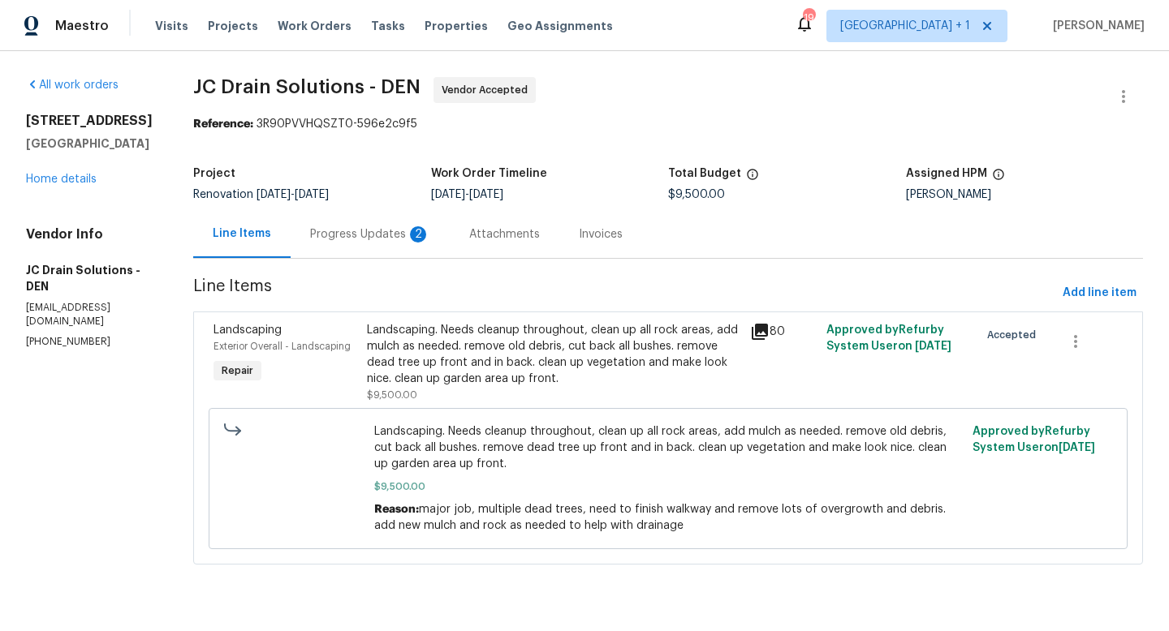
click at [394, 235] on div "Progress Updates 2" at bounding box center [370, 234] width 120 height 16
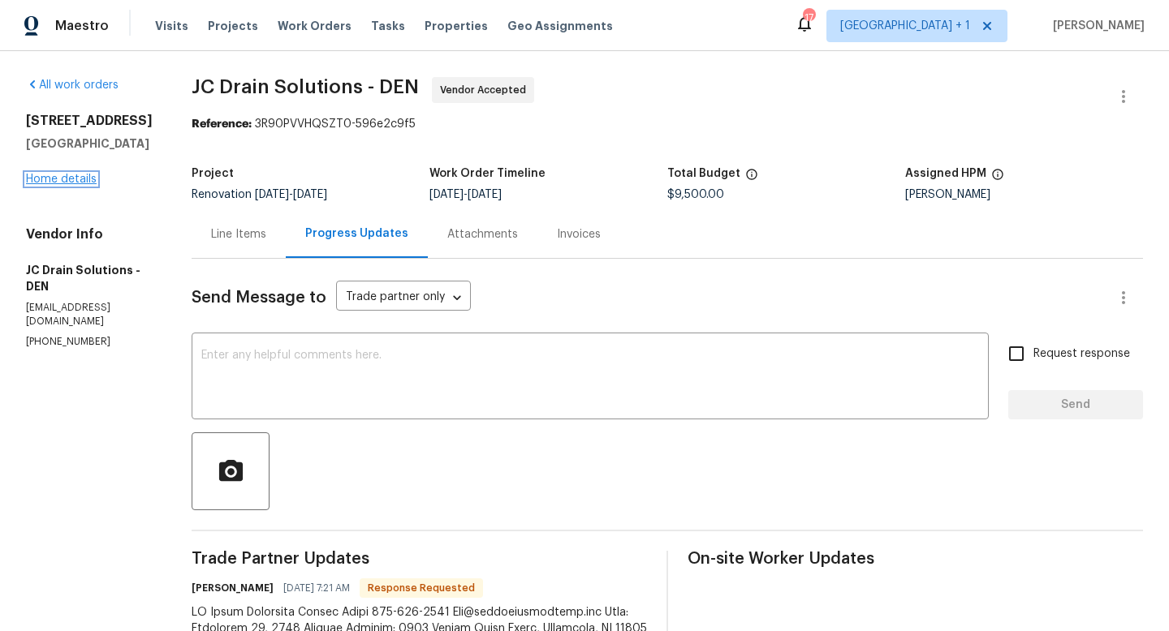
click at [64, 181] on link "Home details" at bounding box center [61, 179] width 71 height 11
